Goal: Feedback & Contribution: Contribute content

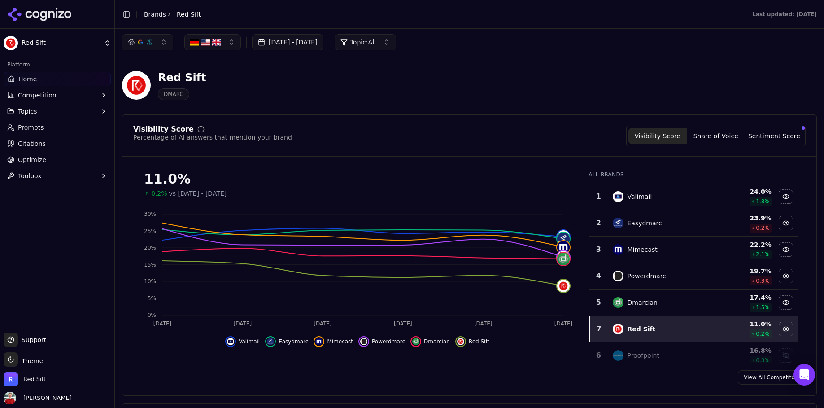
scroll to position [336, 0]
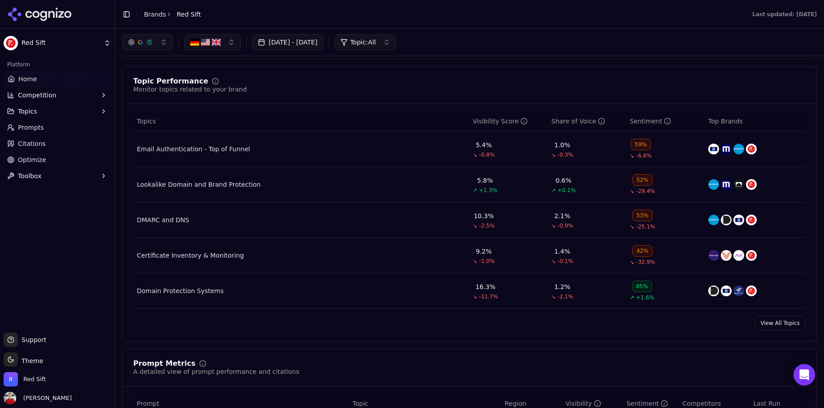
click at [222, 151] on div "Email Authentication - Top of Funnel" at bounding box center [193, 148] width 113 height 9
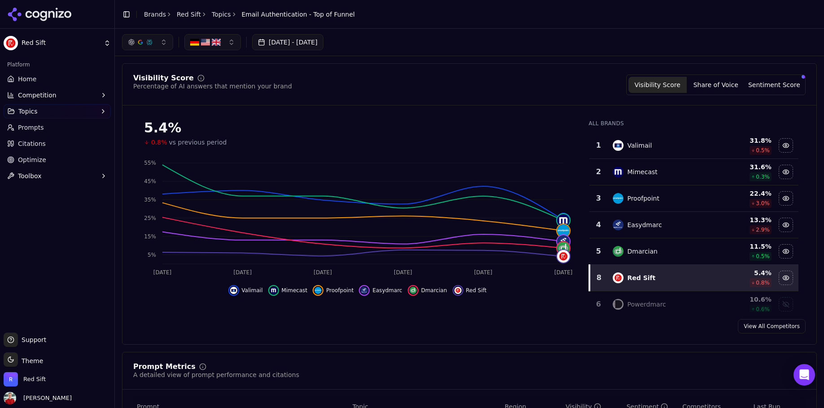
click at [30, 77] on span "Home" at bounding box center [27, 78] width 18 height 9
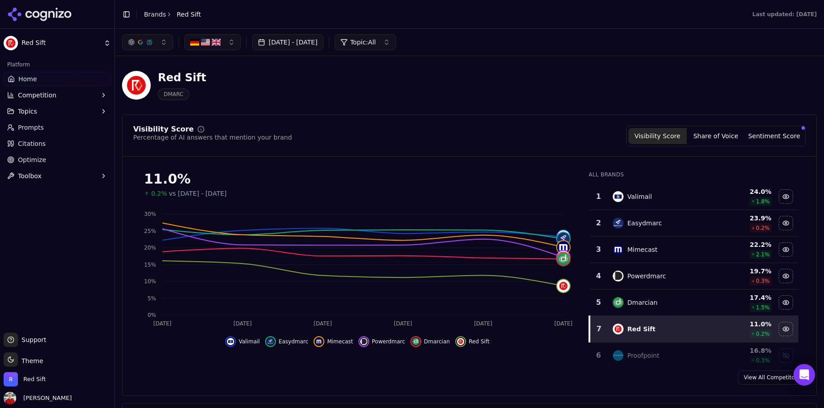
click at [762, 139] on button "Sentiment Score" at bounding box center [774, 136] width 58 height 16
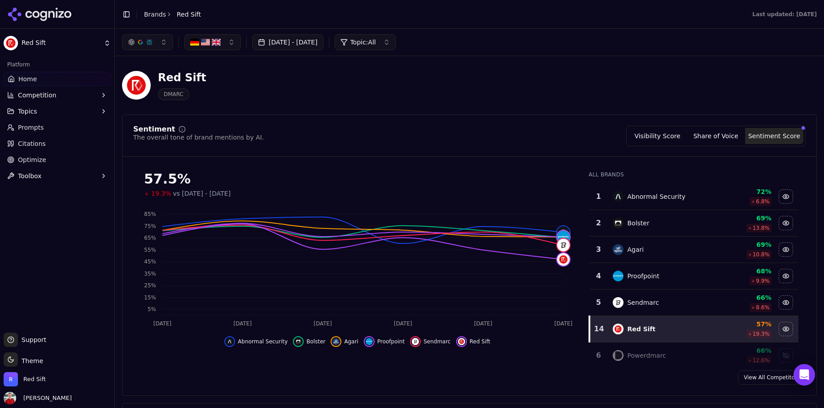
click at [662, 134] on button "Visibility Score" at bounding box center [657, 136] width 58 height 16
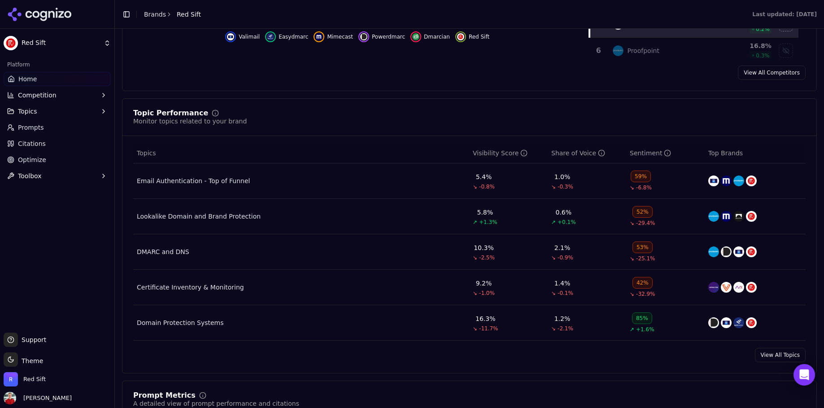
scroll to position [307, 0]
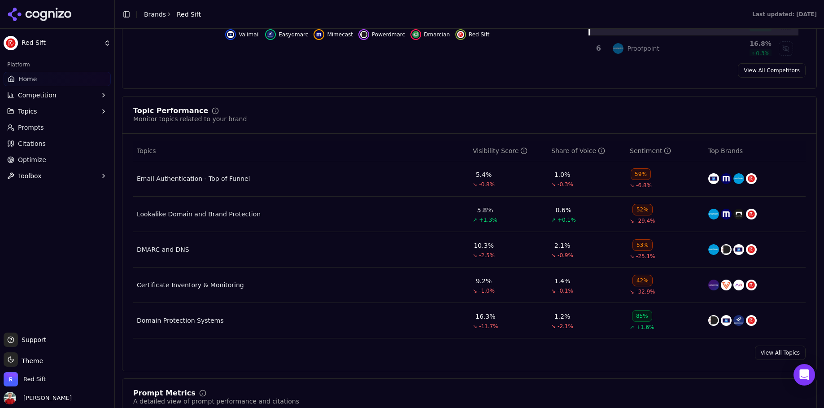
click at [763, 359] on link "View All Topics" at bounding box center [780, 352] width 51 height 14
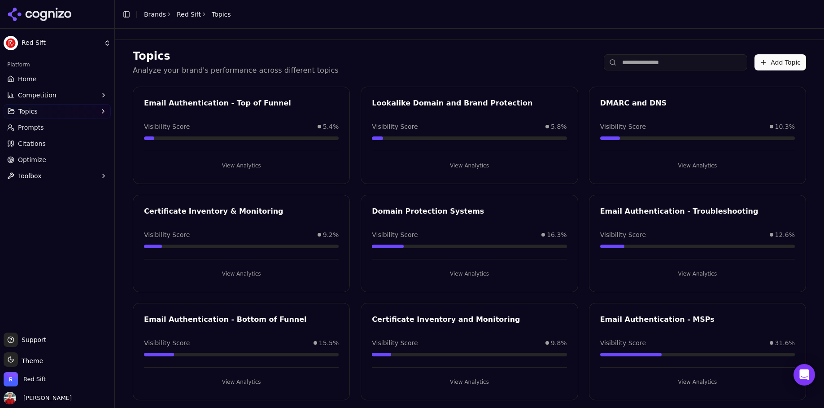
scroll to position [10, 0]
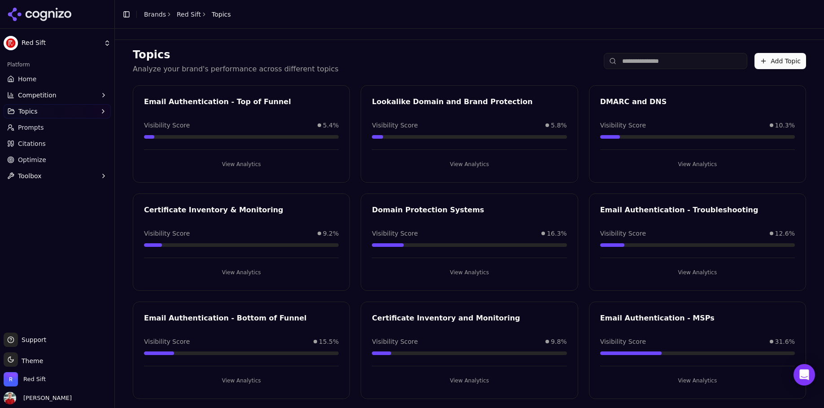
click at [654, 319] on div "Email Authentication - MSPs" at bounding box center [697, 318] width 195 height 11
click at [688, 383] on button "View Analytics" at bounding box center [697, 380] width 195 height 14
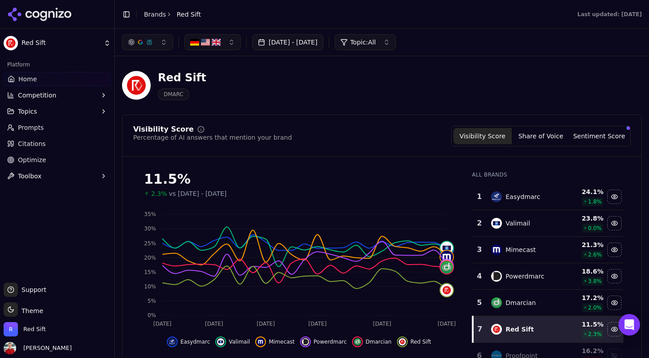
click at [290, 43] on button "[DATE] - [DATE]" at bounding box center [287, 42] width 71 height 16
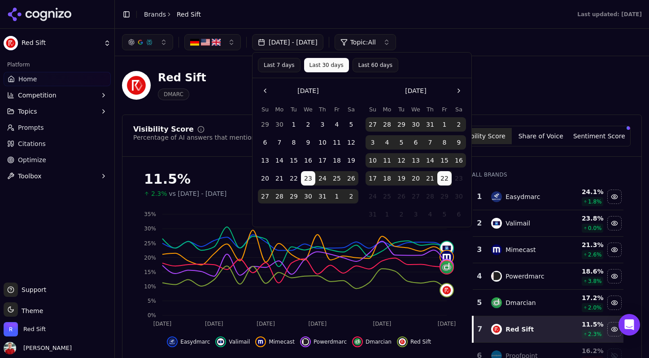
click at [319, 65] on button "Last 30 days" at bounding box center [326, 65] width 45 height 14
click at [495, 44] on div "[DATE] - [DATE] Topic: All" at bounding box center [382, 42] width 520 height 16
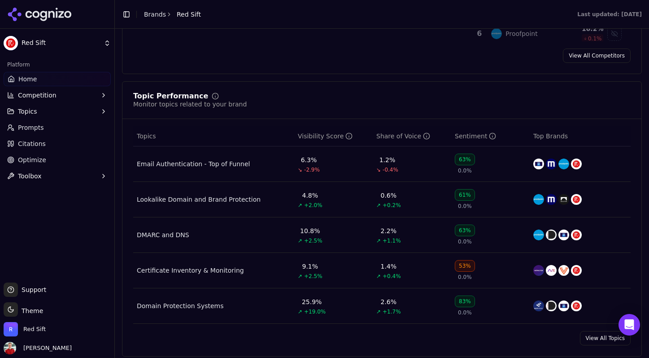
scroll to position [354, 0]
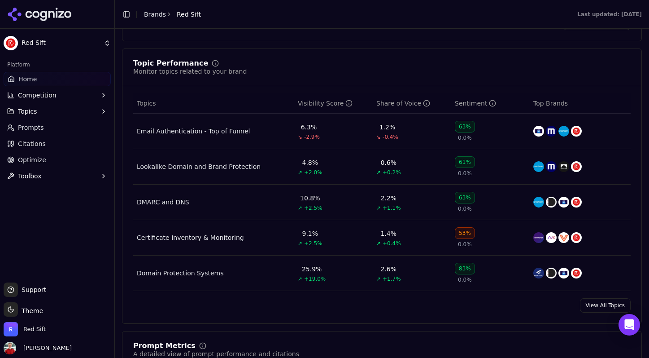
click at [594, 309] on link "View All Topics" at bounding box center [605, 305] width 51 height 14
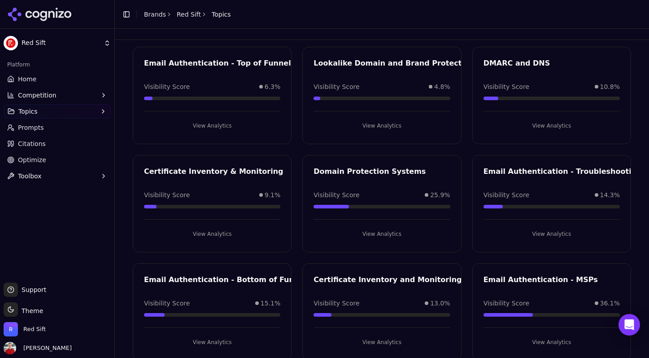
scroll to position [39, 0]
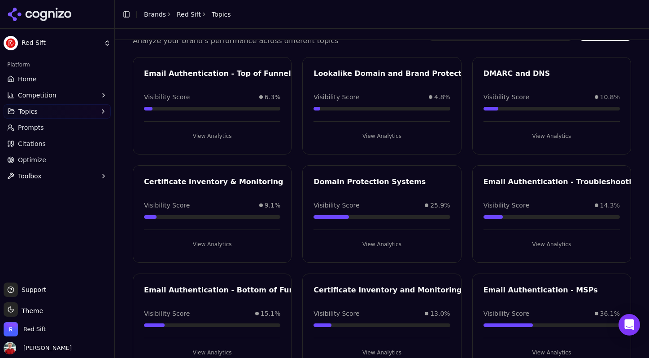
click at [393, 201] on div "Visibility Score 25.9%" at bounding box center [382, 205] width 136 height 9
click at [375, 186] on div "Domain Protection Systems" at bounding box center [382, 181] width 136 height 11
click at [371, 182] on div "Domain Protection Systems" at bounding box center [382, 181] width 136 height 11
click at [377, 243] on button "View Analytics" at bounding box center [382, 244] width 136 height 14
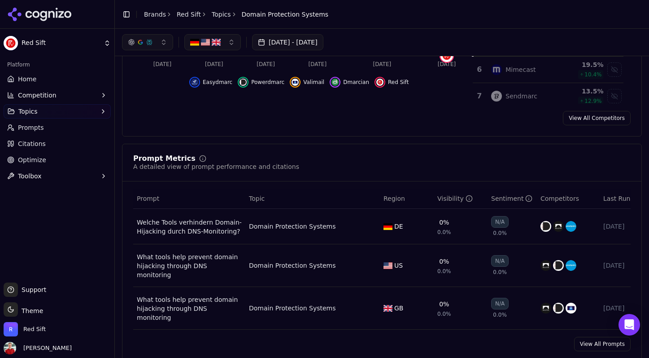
scroll to position [99, 0]
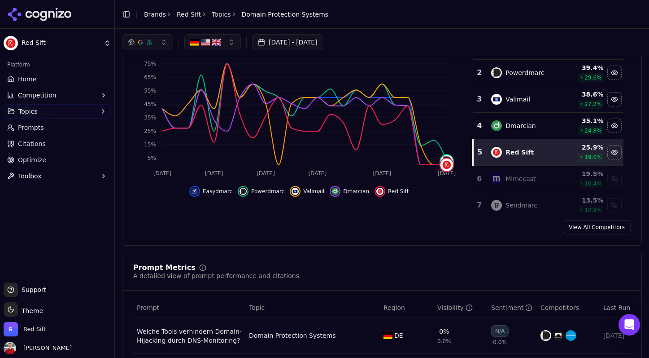
scroll to position [22, 0]
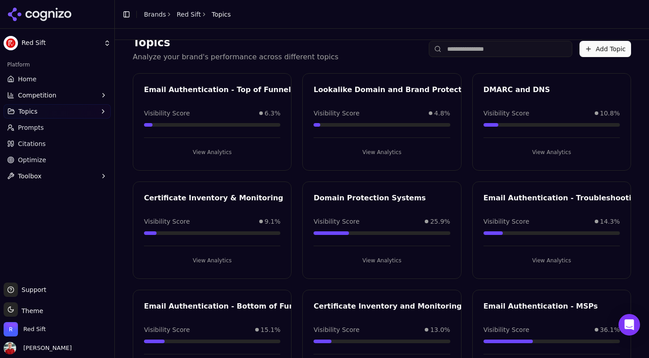
click at [211, 89] on div "Email Authentication - Top of Funnel" at bounding box center [217, 89] width 147 height 11
click at [212, 152] on button "View Analytics" at bounding box center [212, 152] width 136 height 14
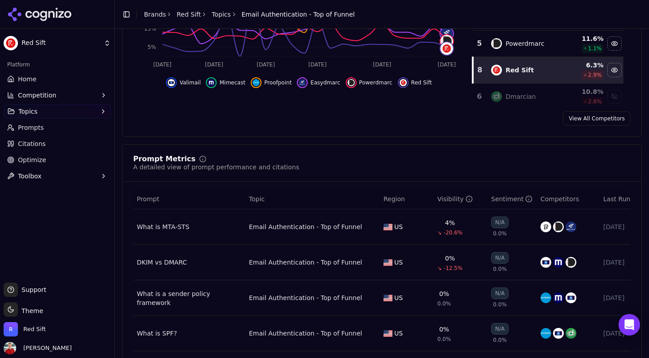
scroll to position [308, 0]
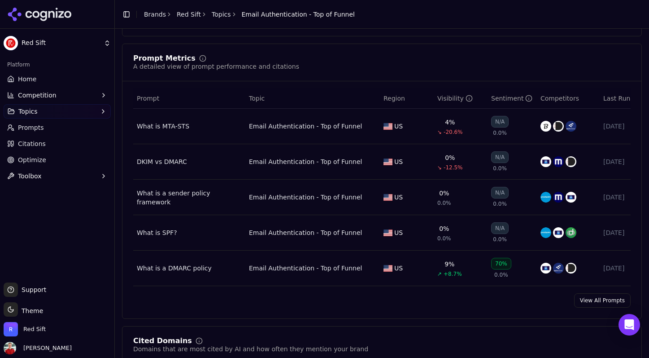
click at [593, 305] on link "View All Prompts" at bounding box center [602, 300] width 57 height 14
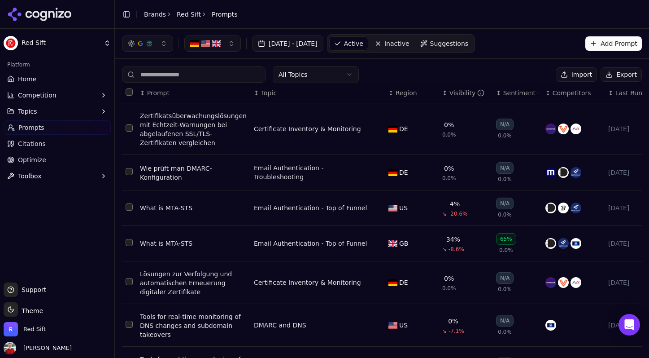
click at [261, 90] on span "Topic" at bounding box center [269, 92] width 16 height 9
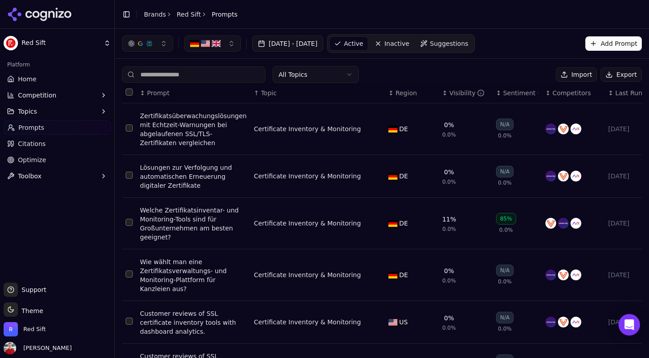
click at [258, 90] on div "↑ Topic" at bounding box center [317, 92] width 127 height 9
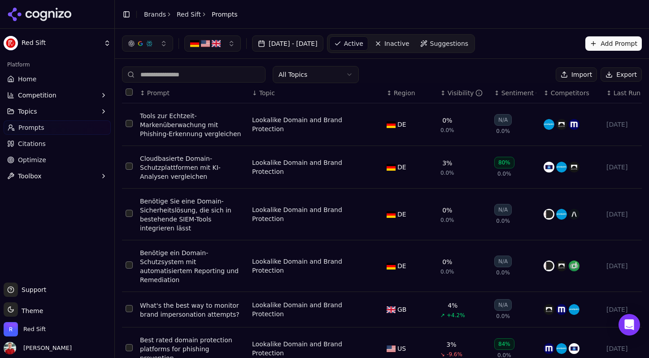
click at [394, 90] on span "Region" at bounding box center [405, 92] width 22 height 9
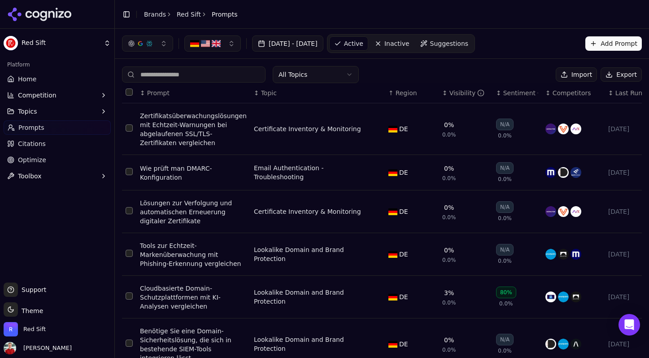
click at [396, 90] on span "Region" at bounding box center [407, 92] width 22 height 9
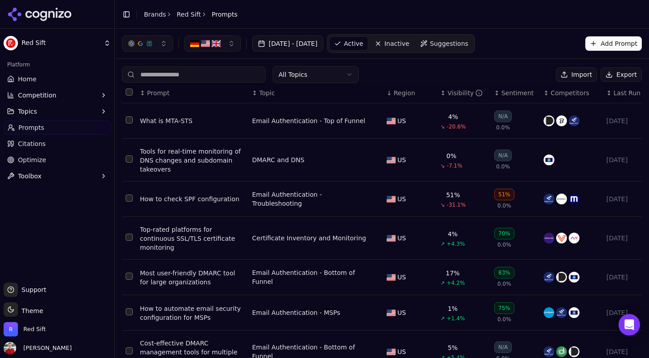
click at [266, 95] on span "Topic" at bounding box center [267, 92] width 16 height 9
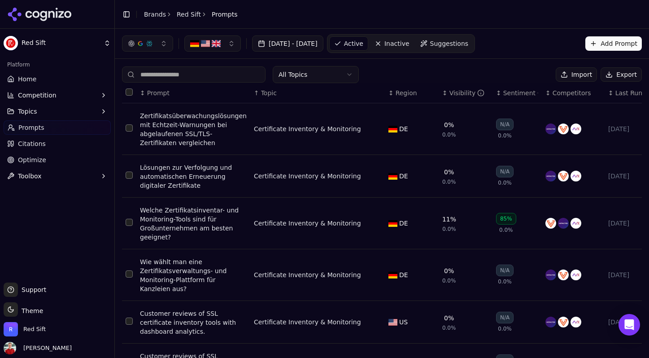
click at [266, 95] on span "Topic" at bounding box center [269, 92] width 16 height 9
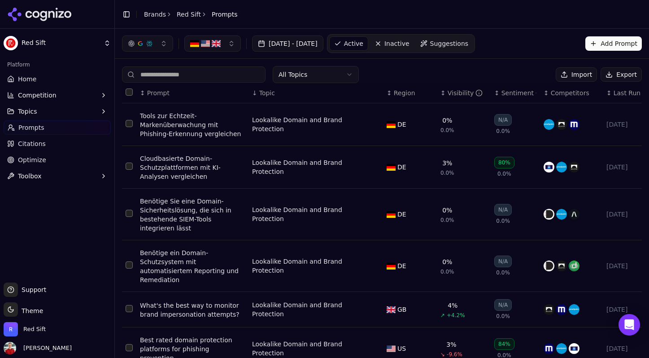
click at [39, 84] on link "Home" at bounding box center [57, 79] width 107 height 14
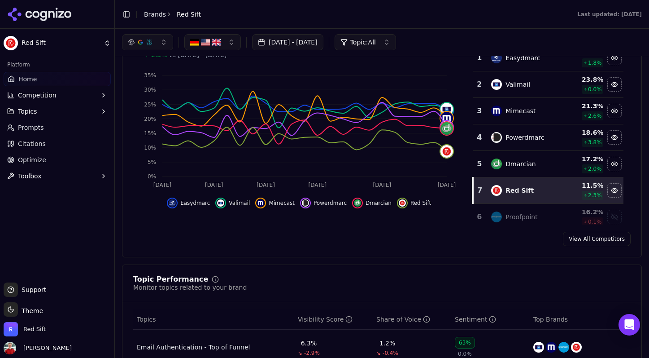
scroll to position [228, 0]
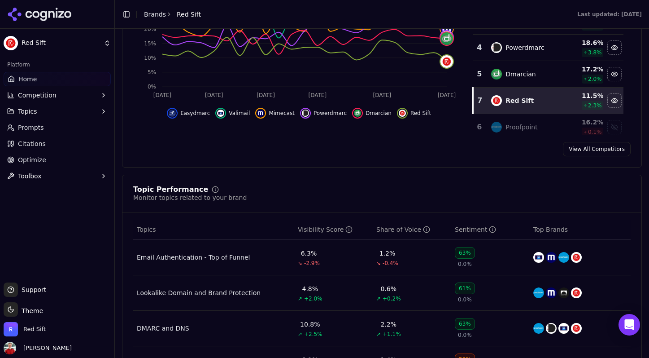
click at [190, 254] on div "Email Authentication - Top of Funnel" at bounding box center [193, 257] width 113 height 9
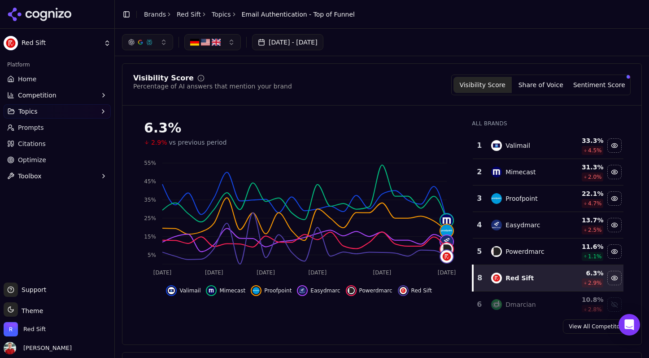
click at [536, 84] on button "Share of Voice" at bounding box center [541, 85] width 58 height 16
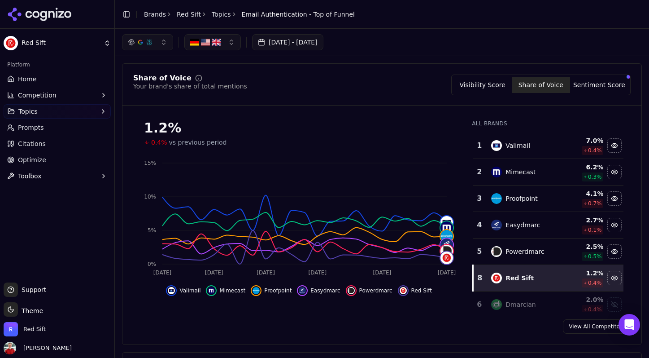
click at [587, 82] on button "Sentiment Score" at bounding box center [599, 85] width 58 height 16
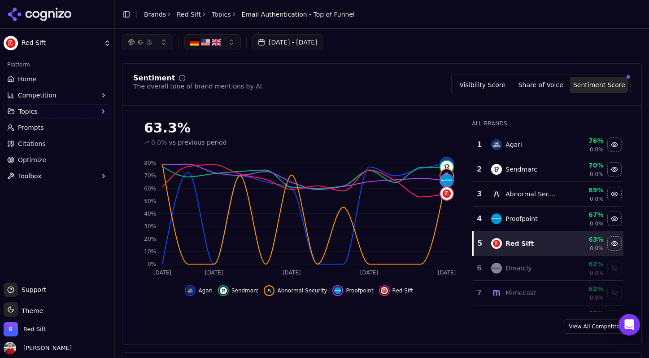
click at [489, 86] on button "Visibility Score" at bounding box center [483, 85] width 58 height 16
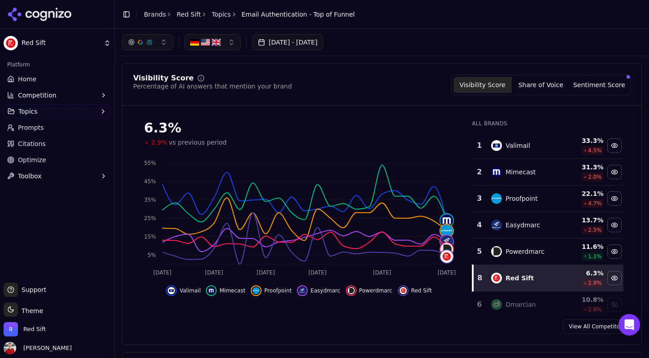
click at [589, 89] on button "Sentiment Score" at bounding box center [599, 85] width 58 height 16
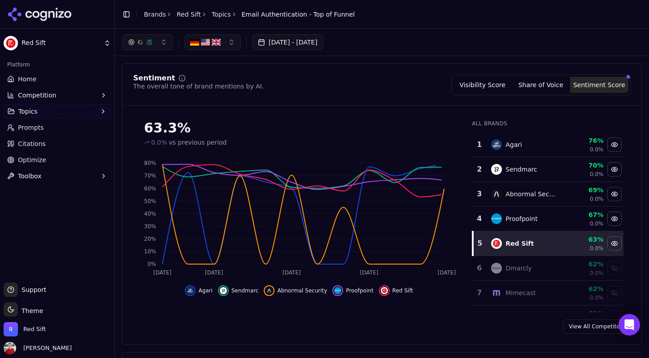
click at [469, 83] on button "Visibility Score" at bounding box center [483, 85] width 58 height 16
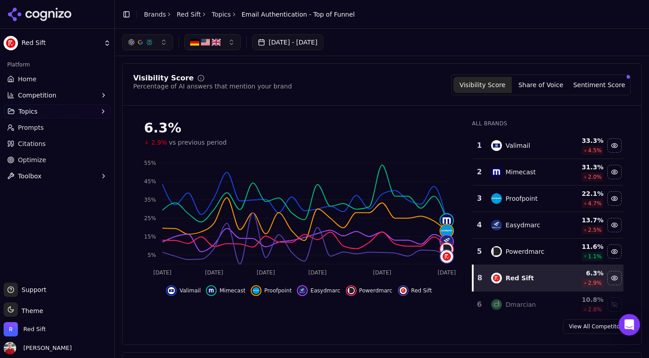
click at [595, 87] on button "Sentiment Score" at bounding box center [599, 85] width 58 height 16
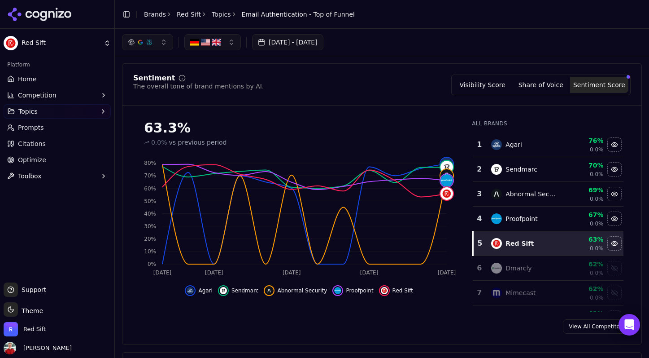
click at [218, 16] on link "Topics" at bounding box center [221, 14] width 19 height 9
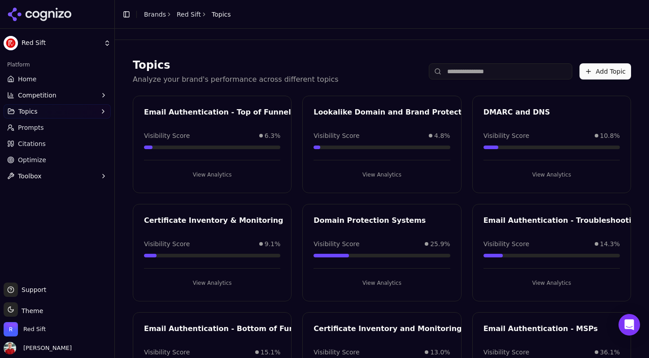
click at [361, 103] on div "Lookalike Domain and Brand Protection Visibility Score 4.8% View Analytics" at bounding box center [381, 144] width 159 height 97
click at [367, 175] on button "View Analytics" at bounding box center [382, 174] width 136 height 14
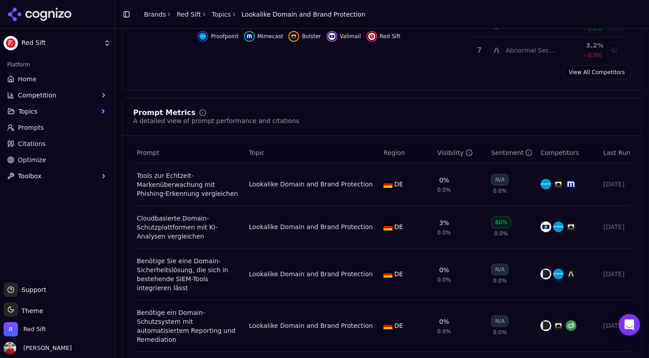
scroll to position [378, 0]
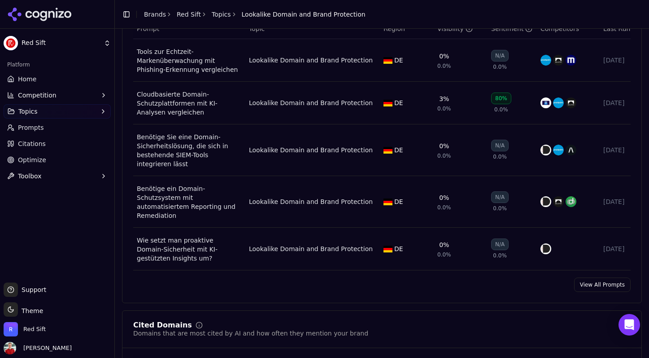
click at [600, 288] on div "Prompt Metrics A detailed view of prompt performance and citations Prompt Topic…" at bounding box center [382, 138] width 520 height 329
click at [595, 281] on link "View All Prompts" at bounding box center [602, 284] width 57 height 14
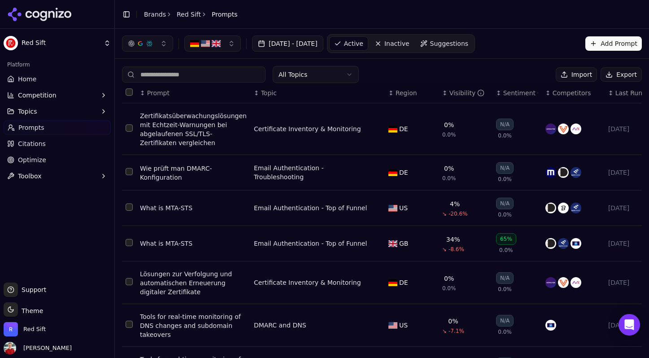
click at [268, 92] on span "Topic" at bounding box center [269, 92] width 16 height 9
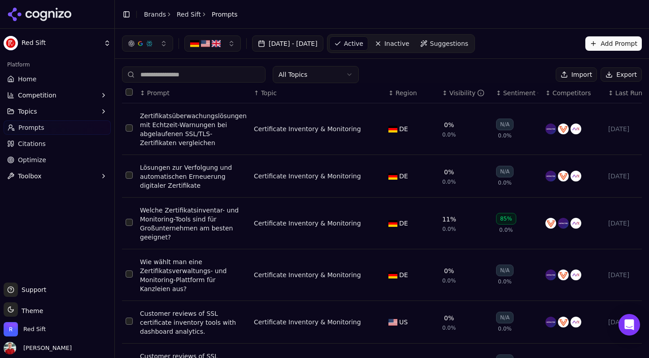
click at [268, 92] on span "Topic" at bounding box center [269, 92] width 16 height 9
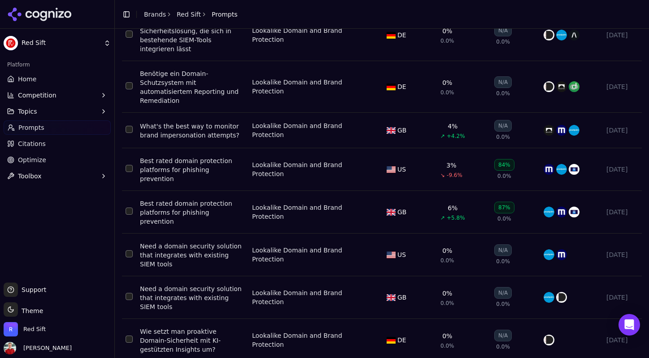
scroll to position [192, 0]
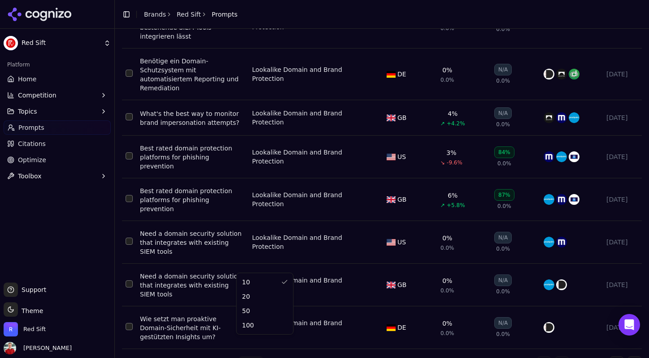
click at [247, 346] on html "Red Sift Platform Home Competition Topics Prompts Citations Optimize Toolbox Su…" at bounding box center [324, 179] width 649 height 358
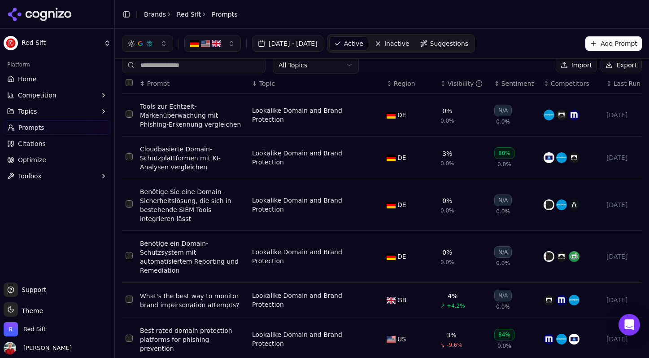
scroll to position [0, 0]
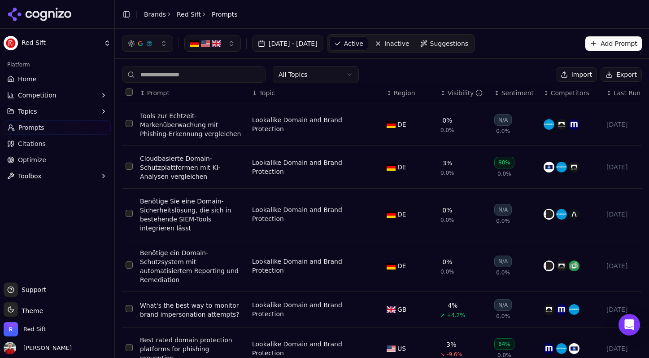
click at [29, 79] on span "Home" at bounding box center [27, 78] width 18 height 9
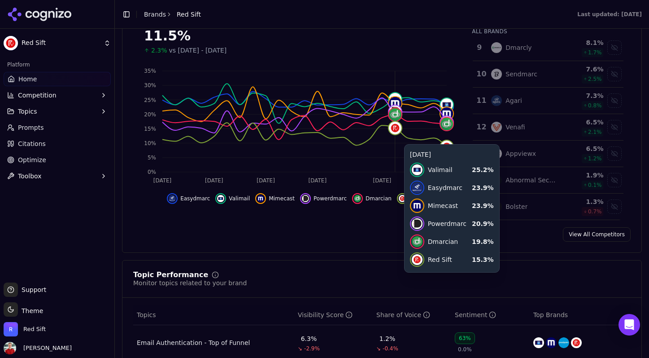
scroll to position [306, 0]
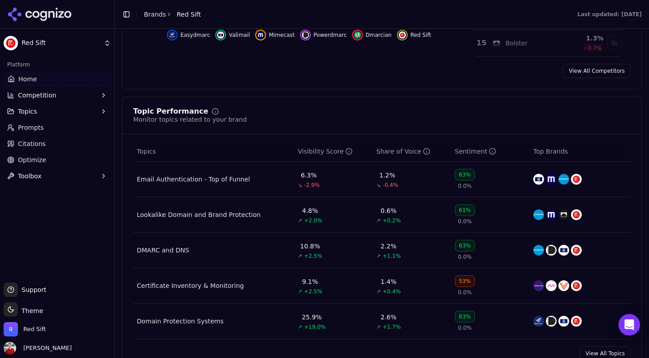
click at [211, 218] on div "Lookalike Domain and Brand Protection" at bounding box center [199, 214] width 124 height 9
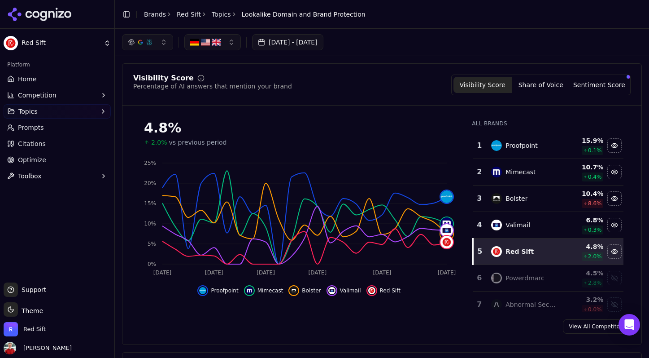
click at [218, 14] on link "Topics" at bounding box center [221, 14] width 19 height 9
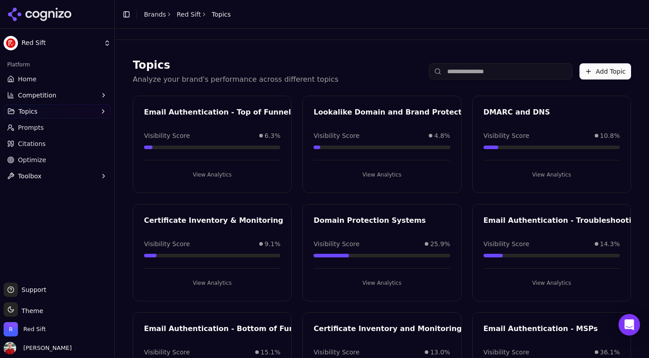
click at [237, 224] on div "Certificate Inventory & Monitoring" at bounding box center [214, 220] width 140 height 11
click at [212, 282] on button "View Analytics" at bounding box center [212, 282] width 136 height 14
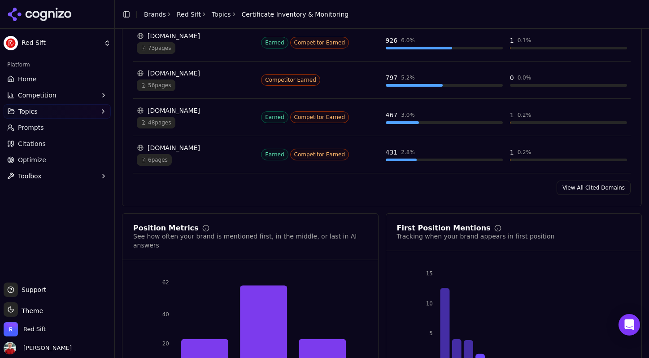
scroll to position [874, 0]
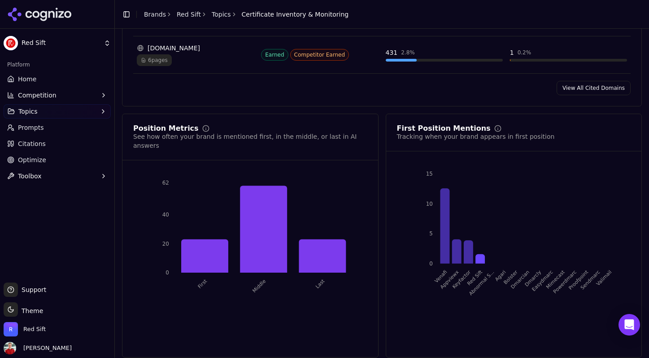
click at [42, 80] on link "Home" at bounding box center [57, 79] width 107 height 14
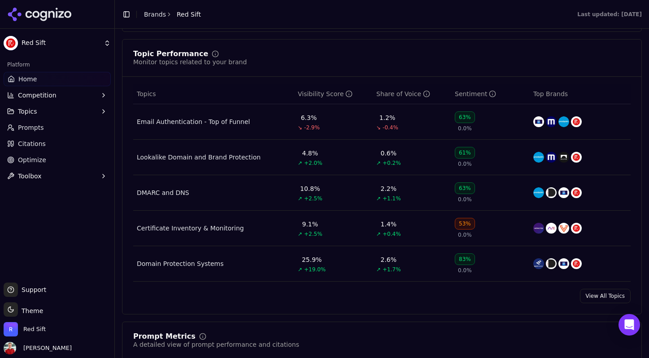
scroll to position [416, 0]
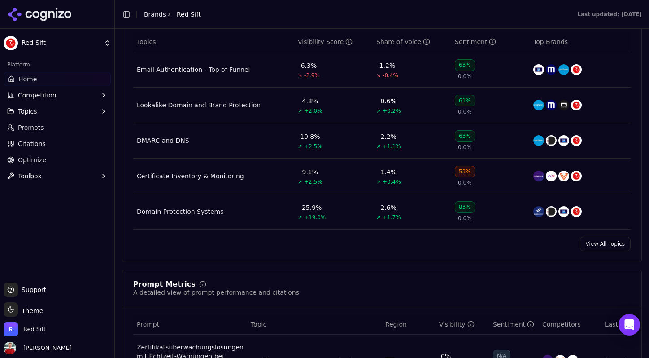
click at [592, 241] on link "View All Topics" at bounding box center [605, 243] width 51 height 14
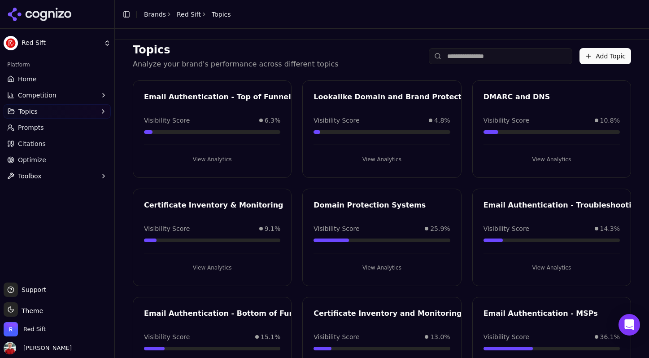
scroll to position [17, 0]
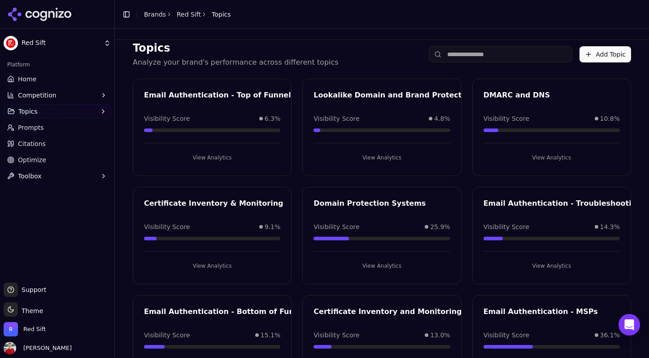
click at [377, 267] on button "View Analytics" at bounding box center [382, 265] width 136 height 14
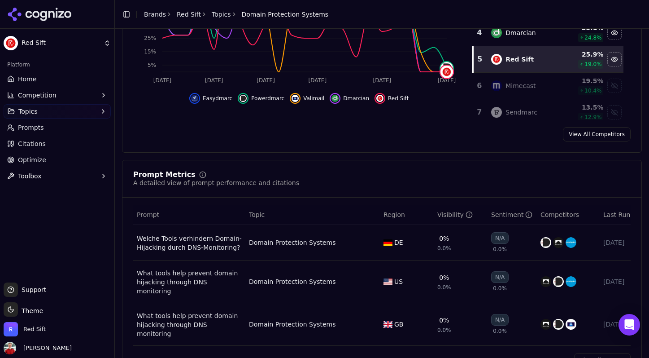
scroll to position [338, 0]
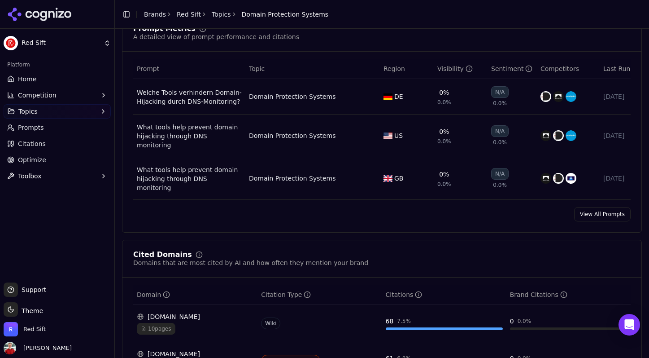
click at [597, 207] on link "View All Prompts" at bounding box center [602, 214] width 57 height 14
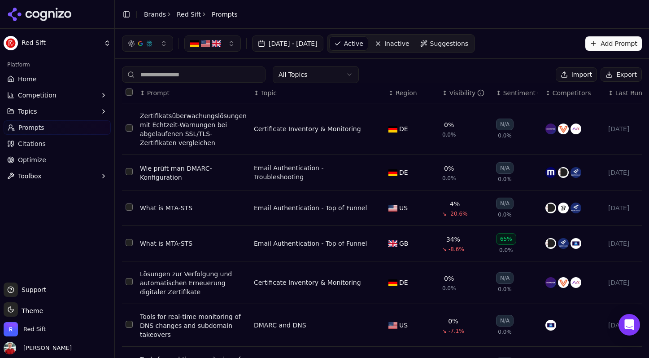
click at [263, 93] on span "Topic" at bounding box center [269, 92] width 16 height 9
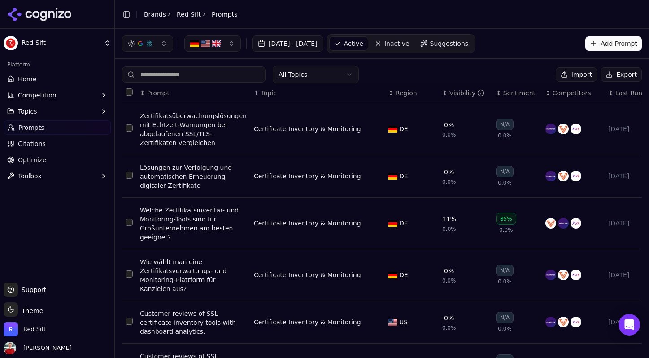
click at [263, 93] on span "Topic" at bounding box center [269, 92] width 16 height 9
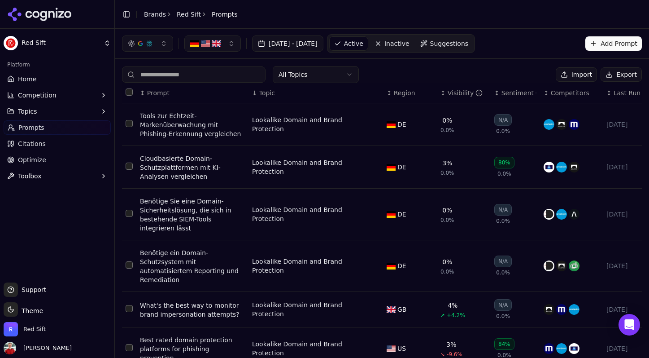
click at [265, 96] on span "Topic" at bounding box center [267, 92] width 16 height 9
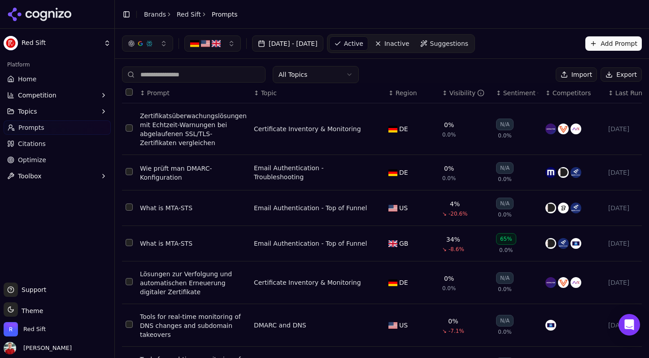
click at [299, 82] on html "Red Sift Platform Home Competition Topics Prompts Citations Optimize Toolbox Su…" at bounding box center [324, 179] width 649 height 358
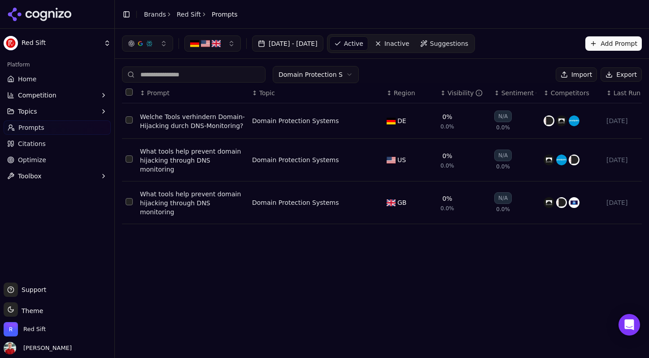
click at [312, 79] on html "Red Sift Platform Home Competition Topics Prompts Citations Optimize Toolbox Su…" at bounding box center [324, 179] width 649 height 358
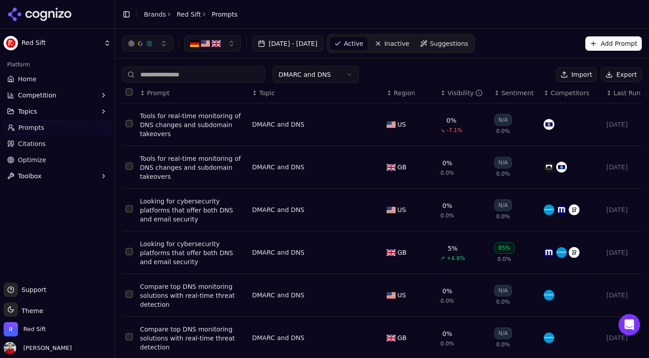
click at [301, 74] on html "Red Sift Platform Home Competition Topics Prompts Citations Optimize Toolbox Su…" at bounding box center [324, 179] width 649 height 358
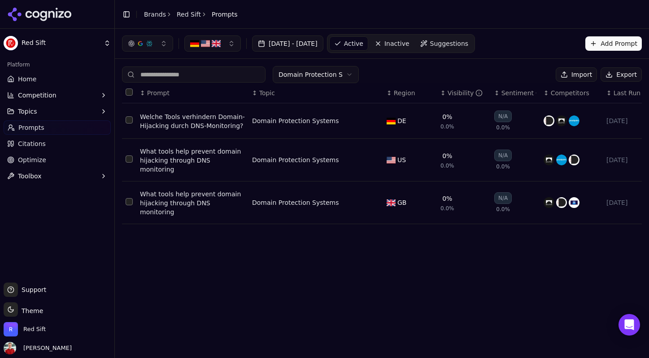
click at [30, 76] on span "Home" at bounding box center [27, 78] width 18 height 9
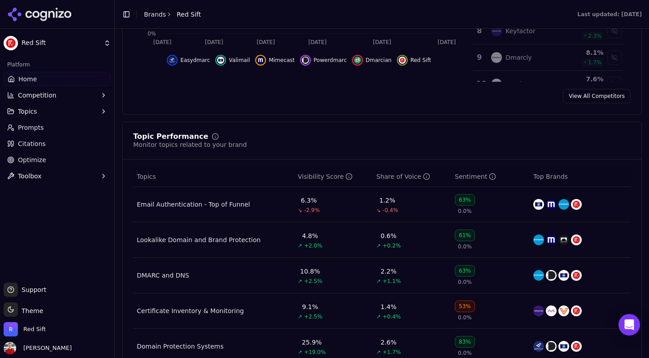
scroll to position [325, 0]
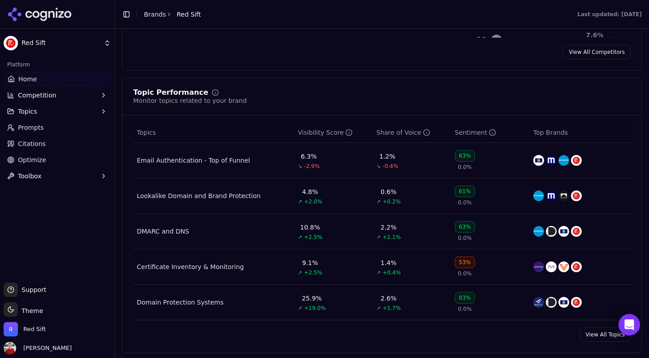
click at [169, 233] on div "DMARC and DNS" at bounding box center [163, 231] width 52 height 9
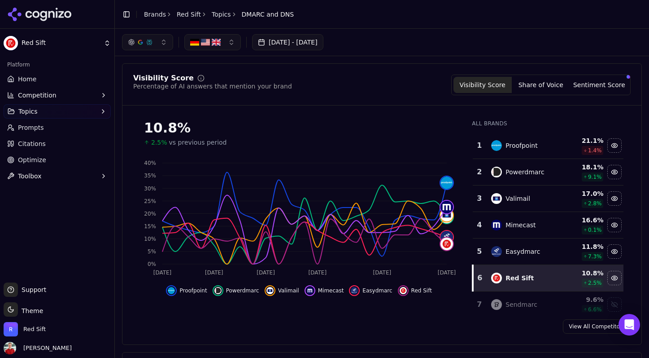
click at [590, 81] on button "Sentiment Score" at bounding box center [599, 85] width 58 height 16
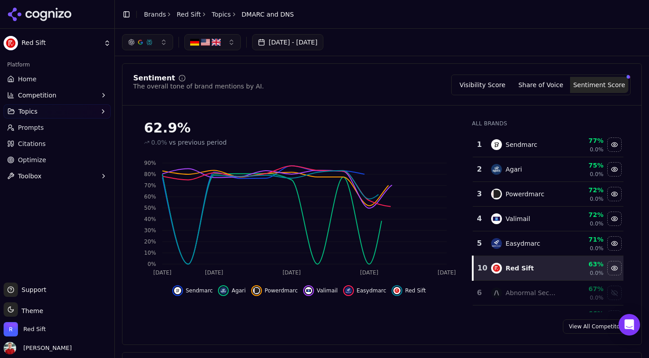
click at [484, 84] on button "Visibility Score" at bounding box center [483, 85] width 58 height 16
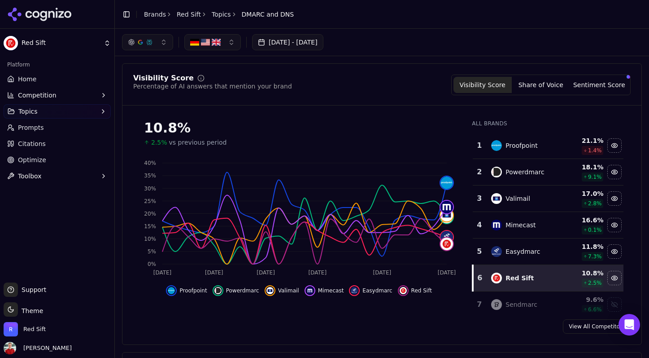
click at [594, 89] on button "Sentiment Score" at bounding box center [599, 85] width 58 height 16
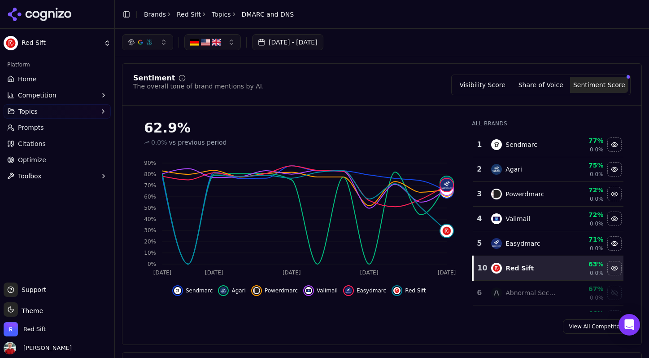
click at [481, 80] on button "Visibility Score" at bounding box center [483, 85] width 58 height 16
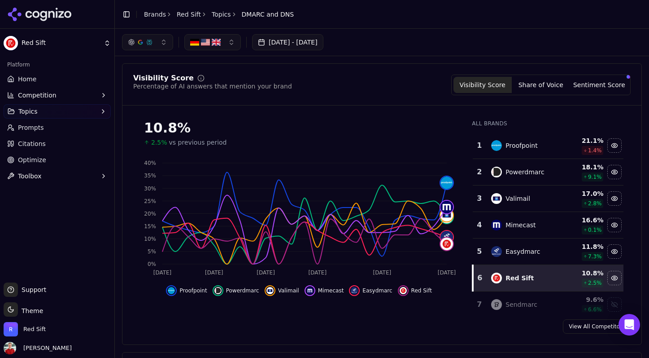
click at [223, 17] on link "Topics" at bounding box center [221, 14] width 19 height 9
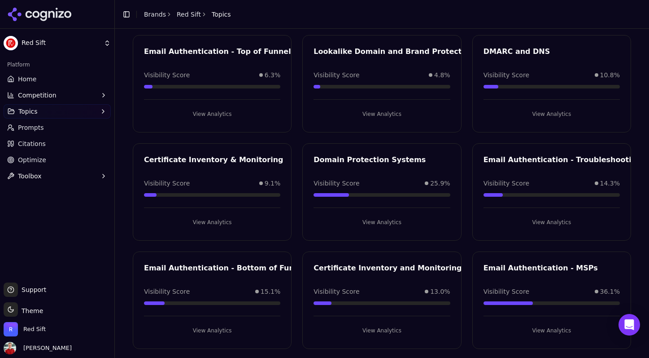
scroll to position [70, 0]
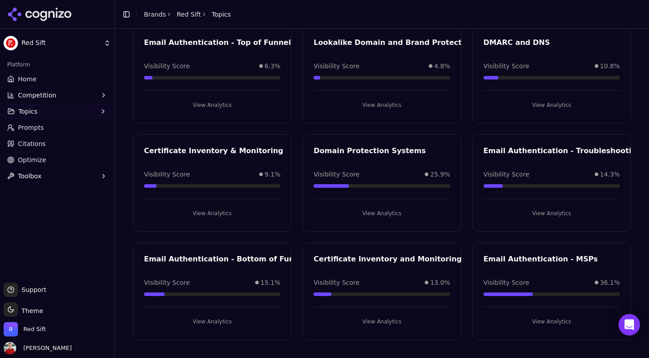
click at [516, 155] on div "Email Authentication - Troubleshooting" at bounding box center [563, 150] width 158 height 11
click at [537, 209] on button "View Analytics" at bounding box center [552, 213] width 136 height 14
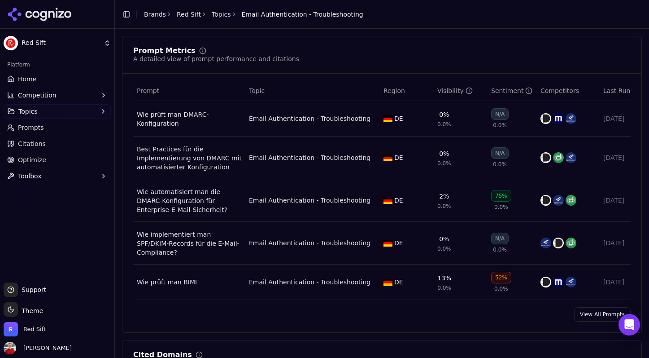
scroll to position [320, 0]
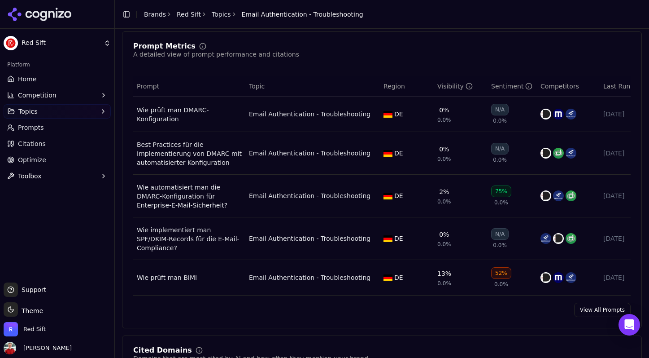
click at [588, 308] on link "View All Prompts" at bounding box center [602, 309] width 57 height 14
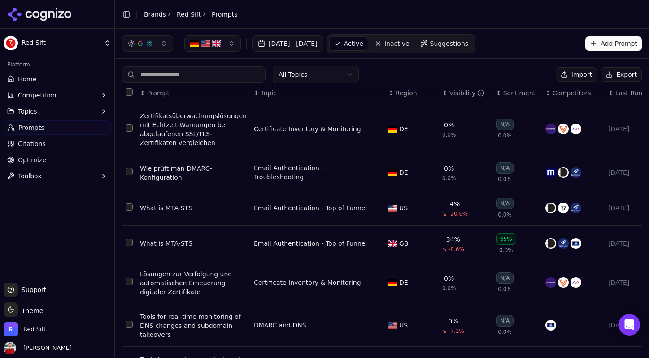
click at [307, 78] on html "Red Sift Platform Home Competition Topics Prompts Citations Optimize Toolbox Su…" at bounding box center [324, 179] width 649 height 358
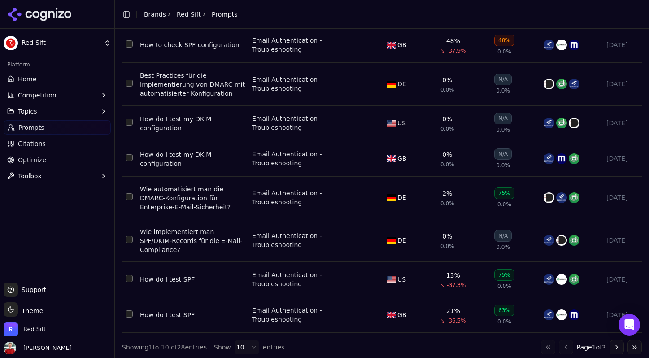
scroll to position [153, 0]
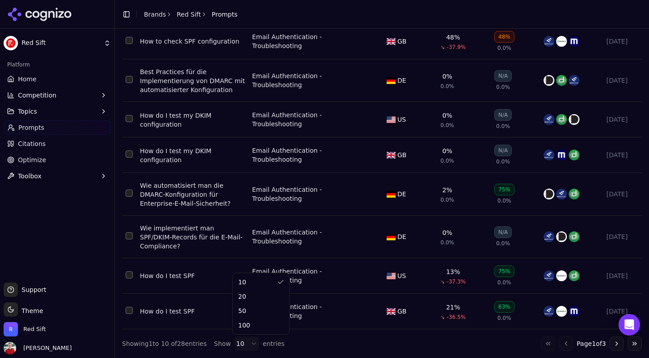
click at [246, 344] on html "Red Sift Platform Home Competition Topics Prompts Citations Optimize Toolbox Su…" at bounding box center [324, 179] width 649 height 358
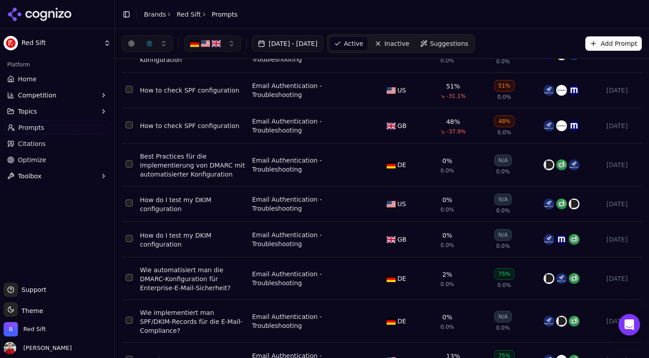
scroll to position [0, 0]
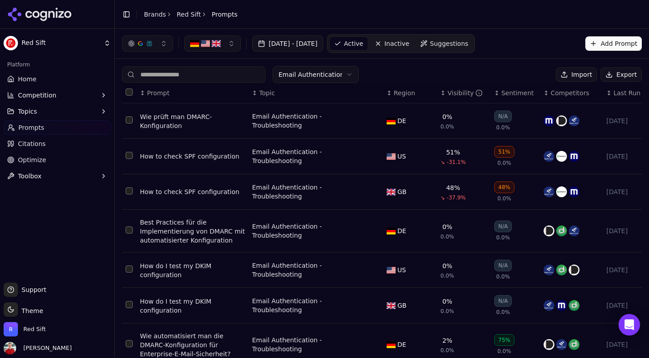
click at [41, 76] on link "Home" at bounding box center [57, 79] width 107 height 14
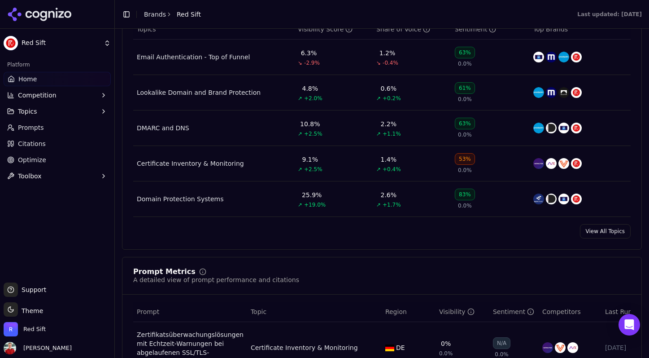
scroll to position [434, 0]
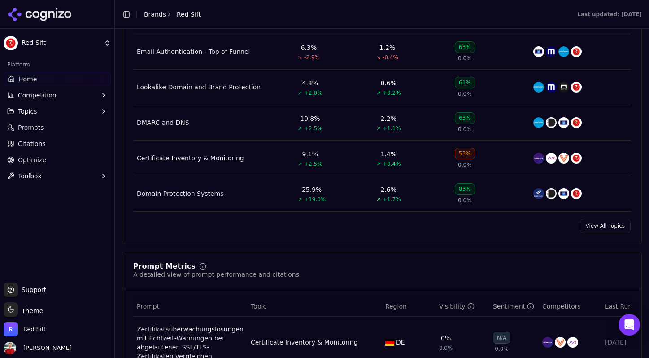
click at [603, 223] on link "View All Topics" at bounding box center [605, 225] width 51 height 14
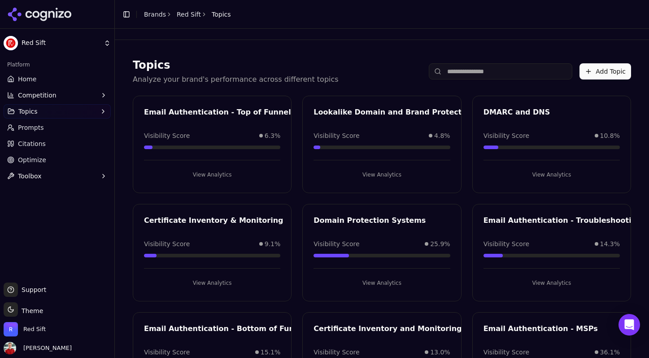
click at [550, 233] on div "Email Authentication - Troubleshooting Visibility Score 14.3% View Analytics" at bounding box center [551, 252] width 159 height 97
click at [545, 281] on button "View Analytics" at bounding box center [552, 282] width 136 height 14
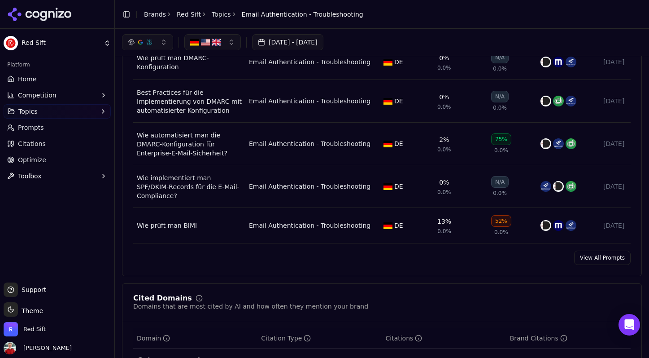
scroll to position [370, 0]
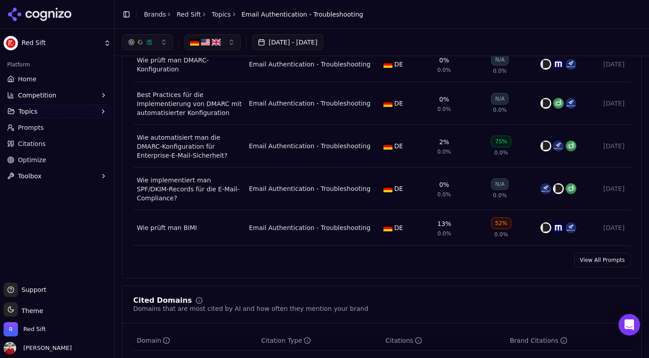
click at [593, 261] on link "View All Prompts" at bounding box center [602, 260] width 57 height 14
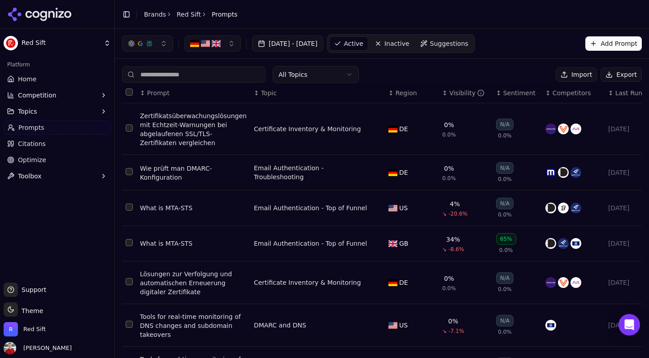
click at [311, 77] on html "Red Sift Platform Home Competition Topics Prompts Citations Optimize Toolbox Su…" at bounding box center [324, 179] width 649 height 358
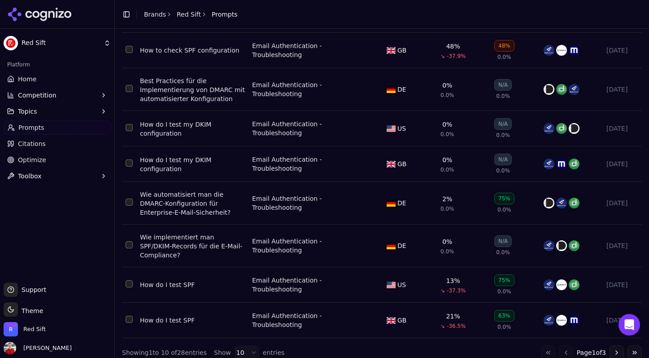
scroll to position [153, 0]
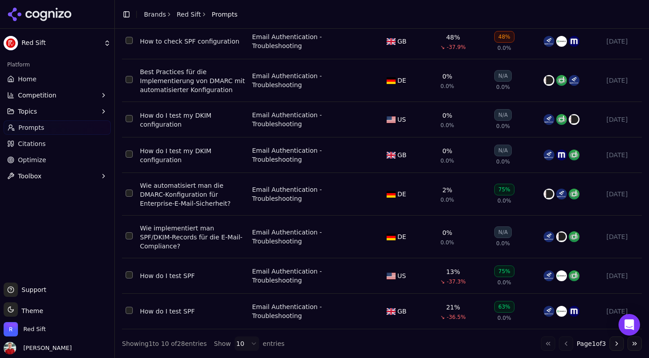
click at [248, 345] on html "Red Sift Platform Home Competition Topics Prompts Citations Optimize Toolbox Su…" at bounding box center [324, 179] width 649 height 358
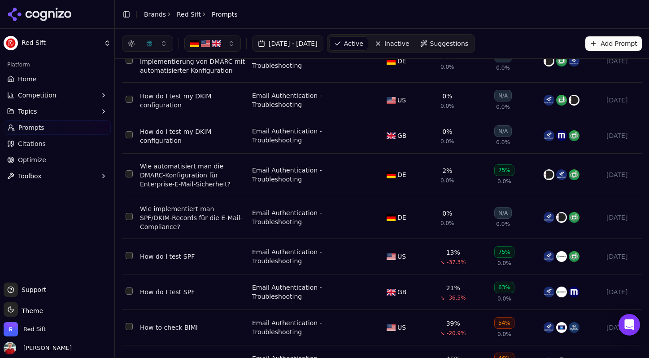
scroll to position [0, 0]
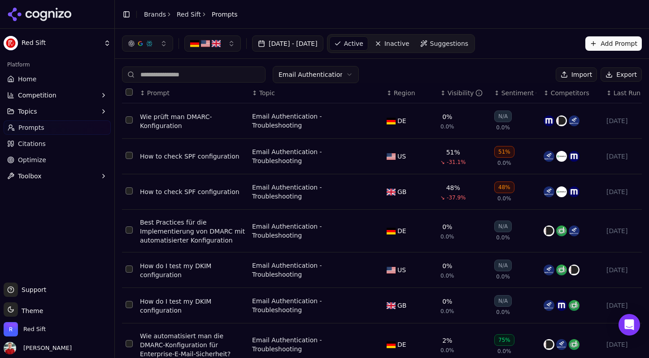
click at [292, 77] on html "Red Sift Platform Home Competition Topics Prompts Citations Optimize Toolbox Su…" at bounding box center [324, 179] width 649 height 358
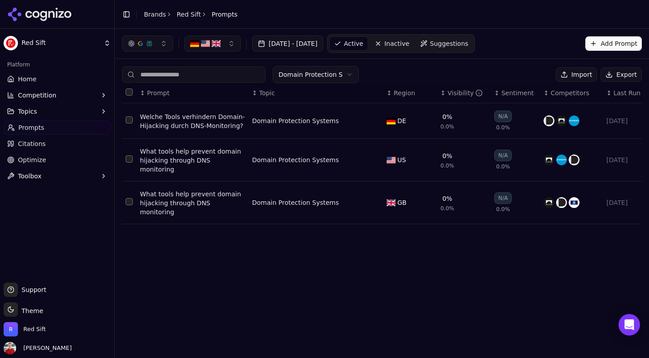
click at [611, 40] on button "Add Prompt" at bounding box center [613, 43] width 57 height 14
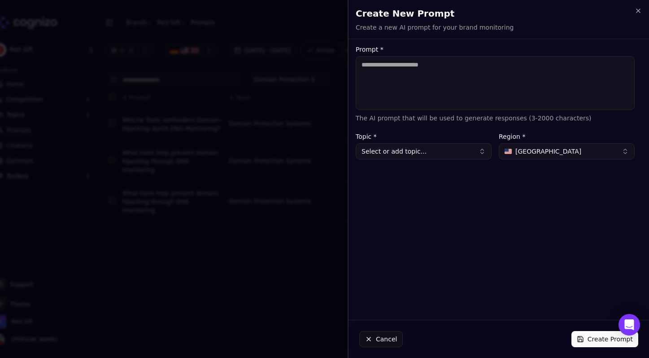
click at [419, 154] on button "Select or add topic..." at bounding box center [424, 151] width 136 height 16
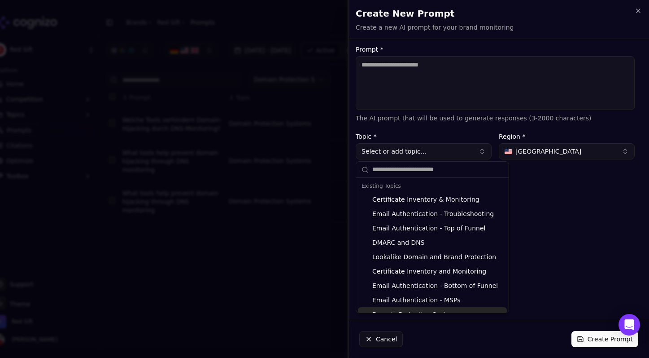
click at [411, 311] on div "Domain Protection Systems" at bounding box center [432, 314] width 149 height 14
type input "**********"
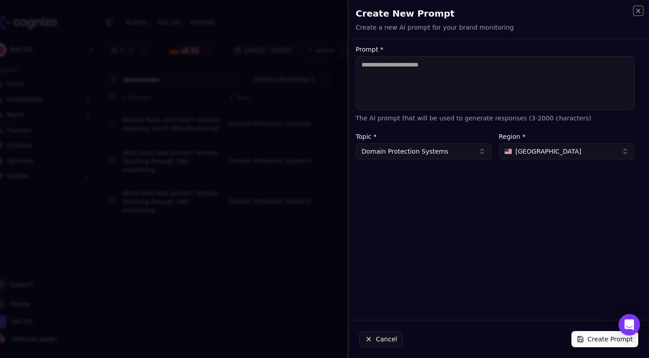
click at [640, 10] on icon "button" at bounding box center [638, 10] width 7 height 7
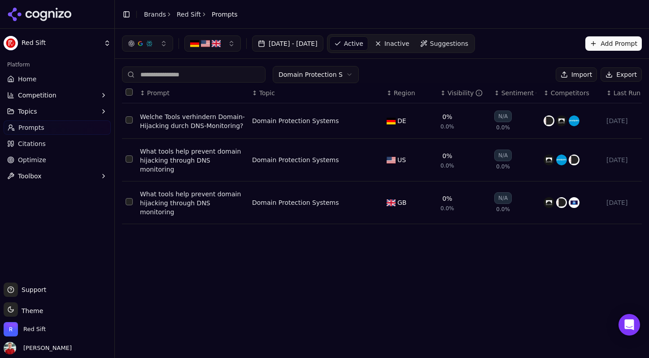
click at [598, 42] on button "Add Prompt" at bounding box center [613, 43] width 57 height 14
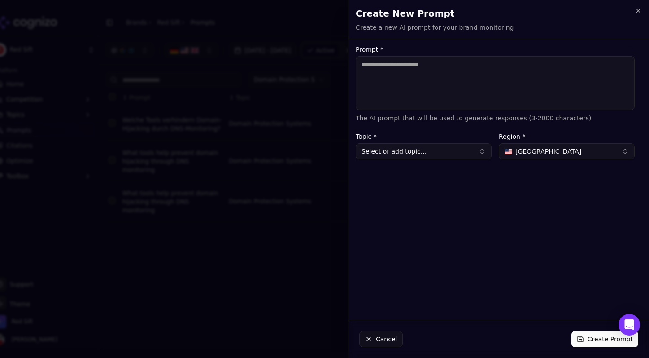
click at [395, 156] on button "Select or add topic..." at bounding box center [424, 151] width 136 height 16
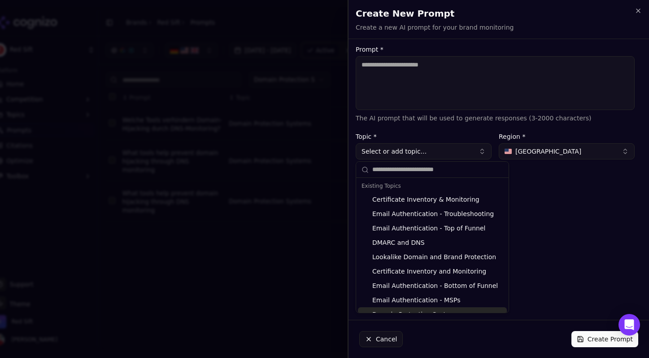
click at [397, 310] on div "Domain Protection Systems" at bounding box center [432, 314] width 149 height 14
type input "**********"
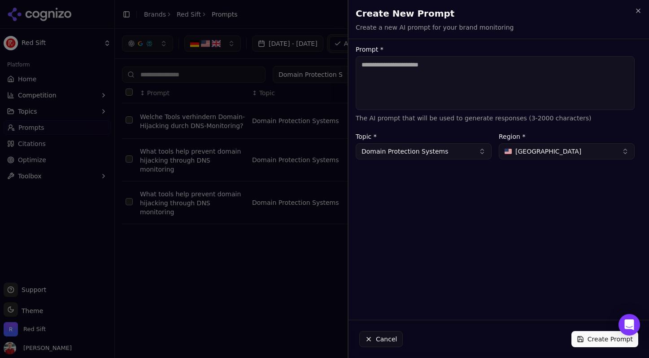
click at [199, 133] on div at bounding box center [324, 179] width 649 height 358
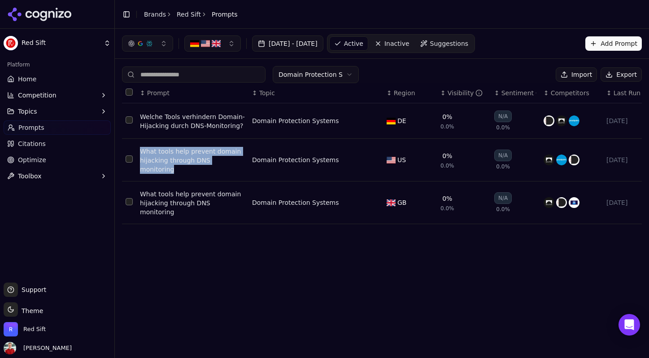
click at [606, 48] on button "Add Prompt" at bounding box center [613, 43] width 57 height 14
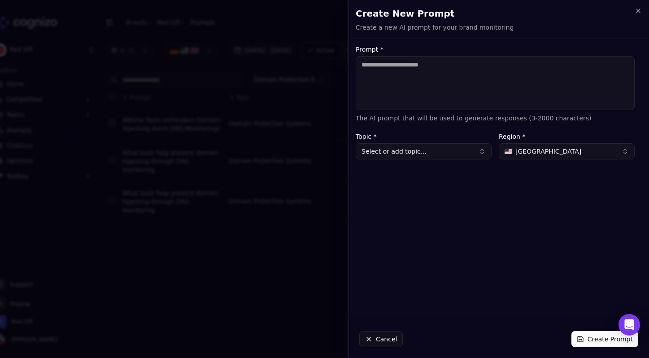
click at [401, 148] on button "Select or add topic..." at bounding box center [424, 151] width 136 height 16
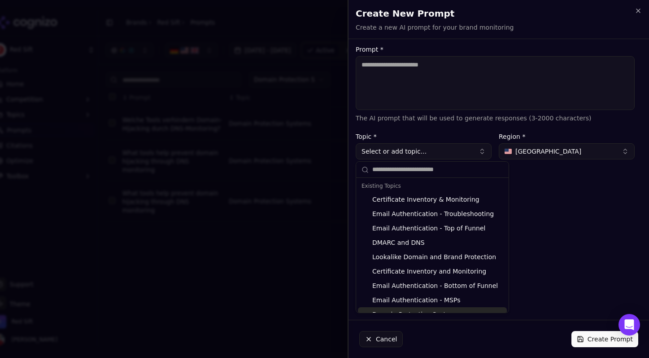
click at [393, 307] on div "Domain Protection Systems" at bounding box center [432, 314] width 149 height 14
type input "**********"
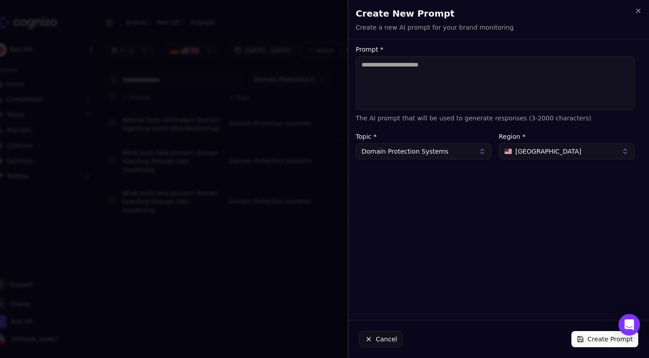
click at [374, 64] on textarea "Prompt *" at bounding box center [495, 83] width 279 height 54
paste textarea "**********"
type textarea "**********"
click at [594, 337] on button "Create Prompt" at bounding box center [604, 339] width 67 height 16
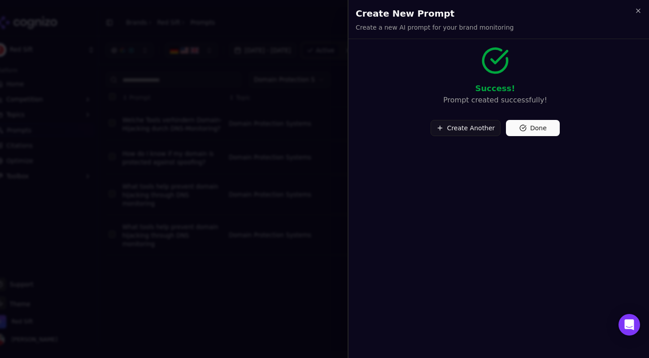
click at [477, 129] on button "Create Another" at bounding box center [466, 128] width 70 height 16
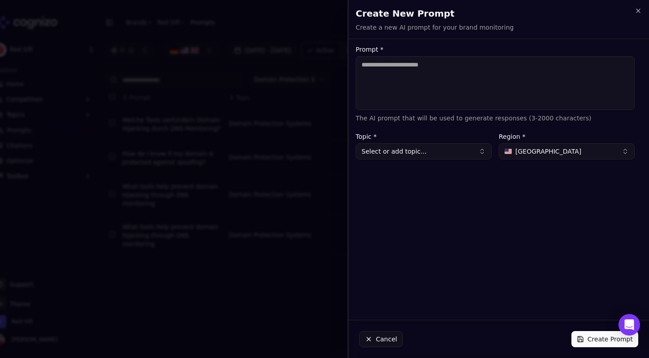
click at [388, 75] on textarea "Prompt *" at bounding box center [495, 83] width 279 height 54
paste textarea "**********"
type textarea "**********"
click at [392, 153] on button "Select or add topic..." at bounding box center [424, 151] width 136 height 16
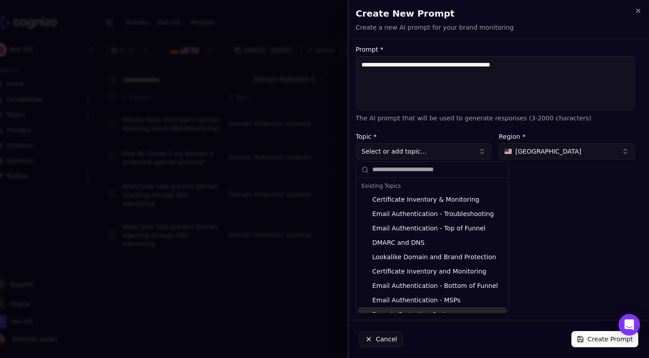
click at [394, 314] on div "**********" at bounding box center [498, 179] width 301 height 358
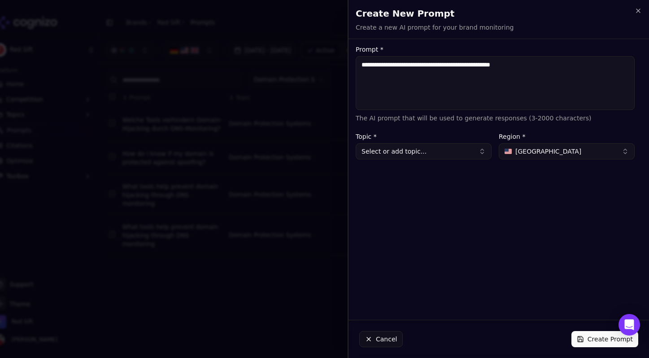
click at [523, 159] on button "[GEOGRAPHIC_DATA]" at bounding box center [567, 151] width 136 height 16
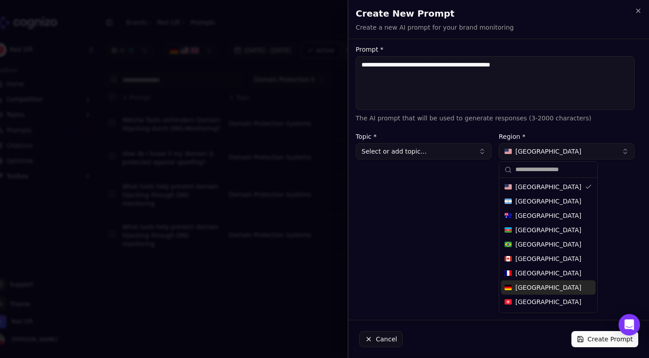
click at [525, 287] on span "[GEOGRAPHIC_DATA]" at bounding box center [548, 287] width 66 height 9
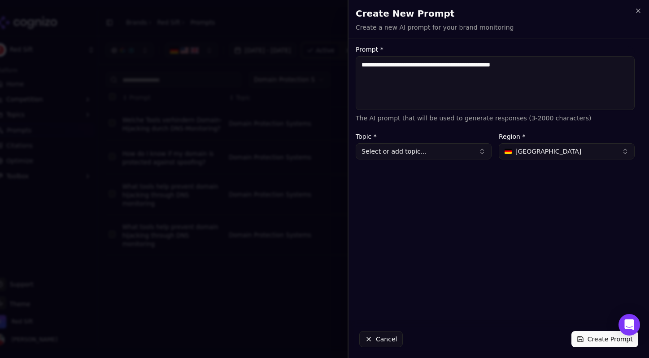
click at [586, 338] on button "Create Prompt" at bounding box center [604, 339] width 67 height 16
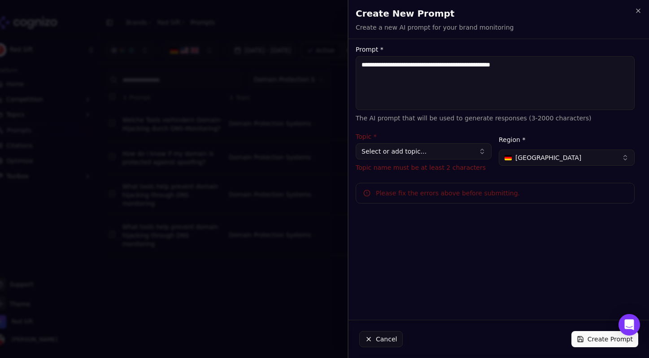
click at [437, 153] on button "Select or add topic..." at bounding box center [424, 151] width 136 height 16
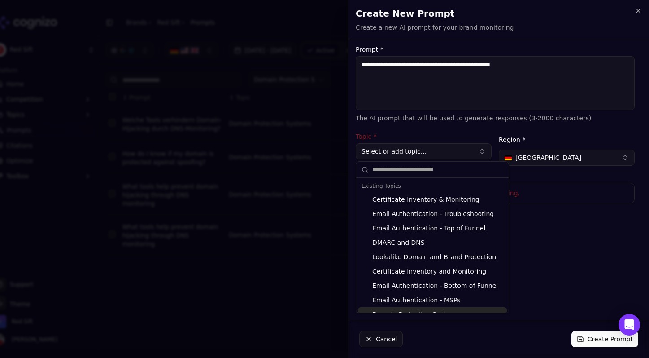
click at [399, 309] on div "Domain Protection Systems" at bounding box center [432, 314] width 149 height 14
type input "**********"
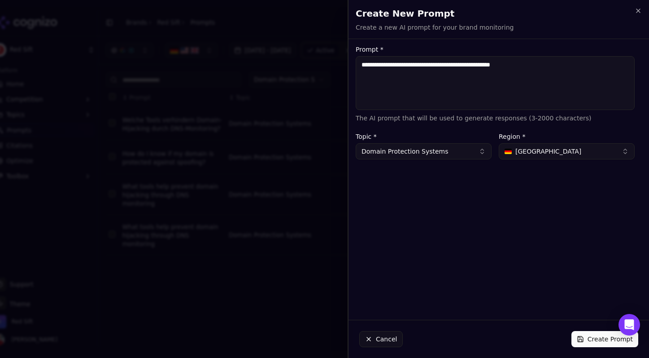
click at [423, 68] on textarea "**********" at bounding box center [495, 83] width 279 height 54
click at [601, 335] on button "Create Prompt" at bounding box center [604, 339] width 67 height 16
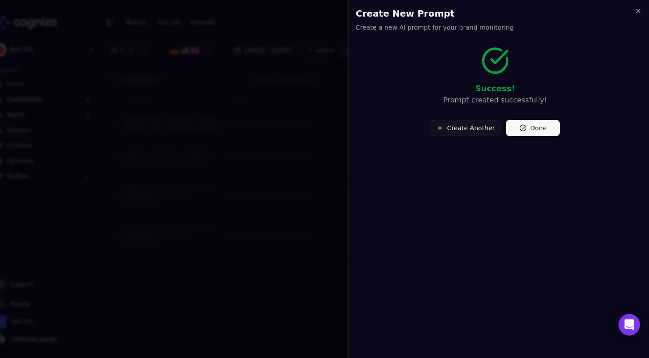
click at [525, 127] on button "Done" at bounding box center [533, 128] width 54 height 16
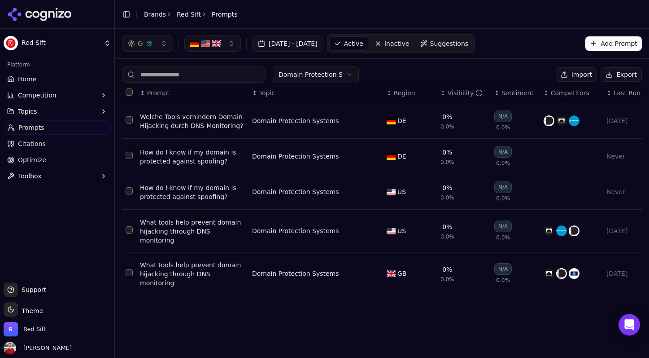
click at [196, 151] on div "How do I know if my domain is protected against spoofing?" at bounding box center [192, 157] width 105 height 18
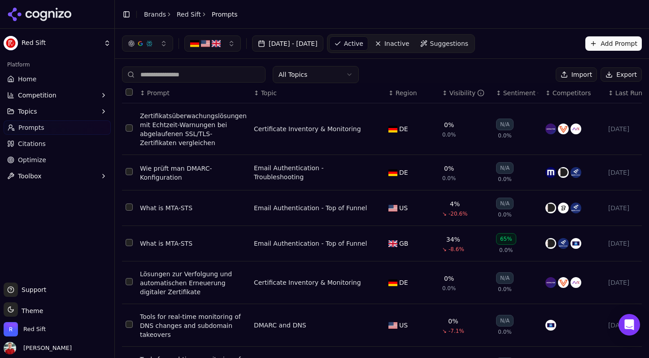
click at [301, 76] on html "Red Sift Platform Home Competition Topics Prompts Citations Optimize Toolbox Su…" at bounding box center [324, 179] width 649 height 358
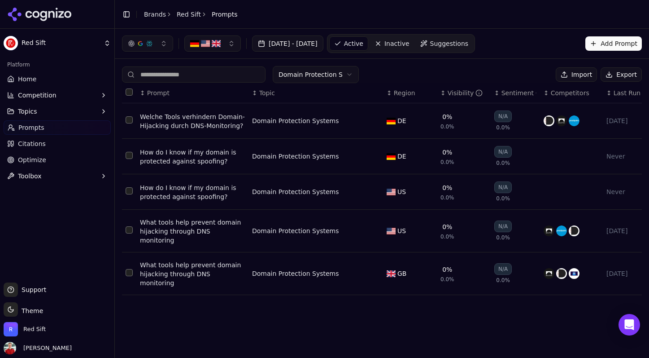
click at [127, 157] on button "Select row 2" at bounding box center [129, 155] width 7 height 7
click at [505, 74] on button "Deactivate ( 1 )" at bounding box center [518, 74] width 65 height 14
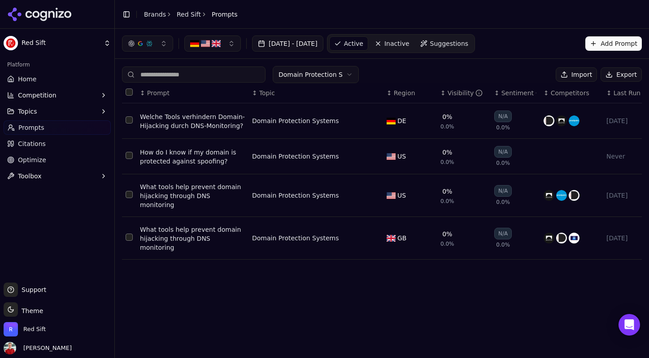
click at [596, 38] on button "Add Prompt" at bounding box center [613, 43] width 57 height 14
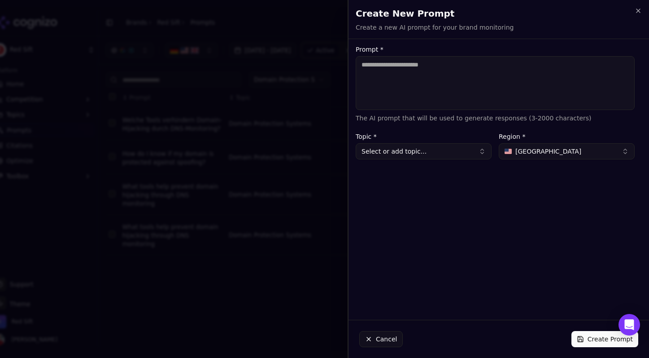
paste textarea "**********"
type textarea "**********"
click at [376, 151] on button "Select or add topic..." at bounding box center [424, 151] width 136 height 16
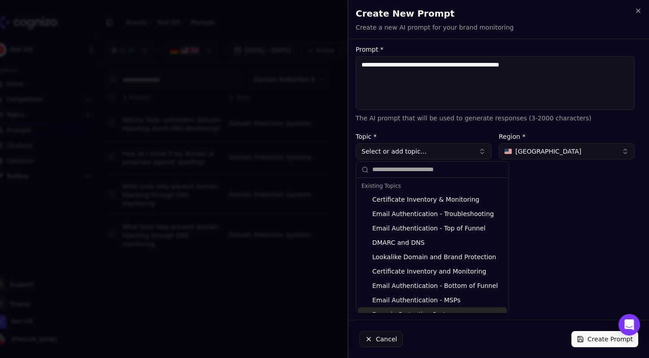
click at [393, 311] on div "Domain Protection Systems" at bounding box center [432, 314] width 149 height 14
type input "**********"
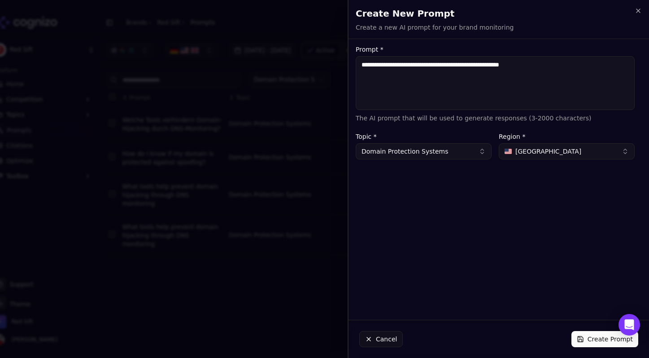
click at [602, 340] on button "Create Prompt" at bounding box center [604, 339] width 67 height 16
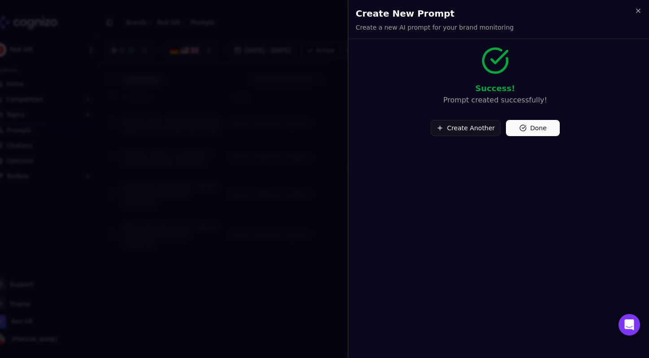
click at [455, 131] on button "Create Another" at bounding box center [466, 128] width 70 height 16
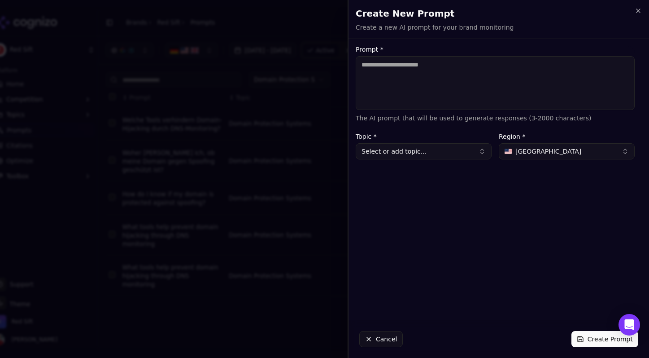
click at [385, 67] on textarea "Prompt *" at bounding box center [495, 83] width 279 height 54
paste textarea "**********"
type textarea "**********"
click at [535, 147] on span "[GEOGRAPHIC_DATA]" at bounding box center [548, 151] width 66 height 9
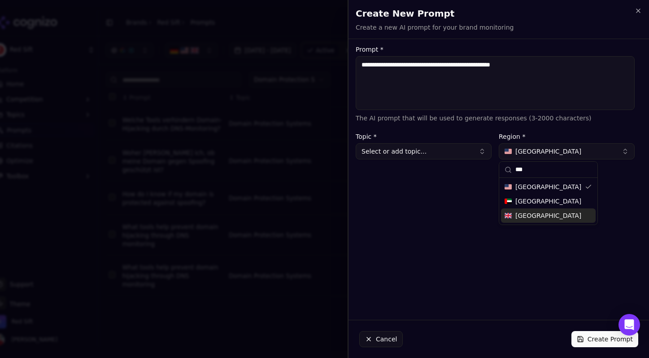
type input "***"
click at [521, 218] on span "[GEOGRAPHIC_DATA]" at bounding box center [548, 215] width 66 height 9
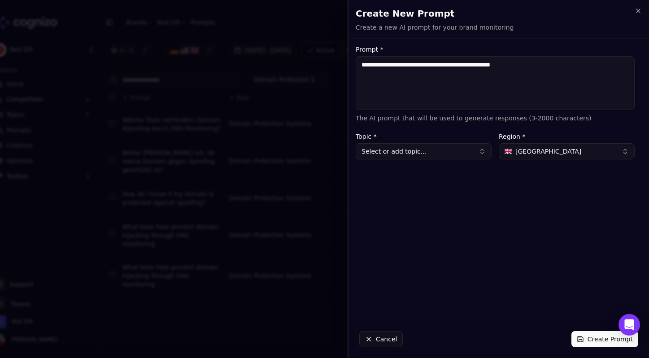
click at [379, 151] on button "Select or add topic..." at bounding box center [424, 151] width 136 height 16
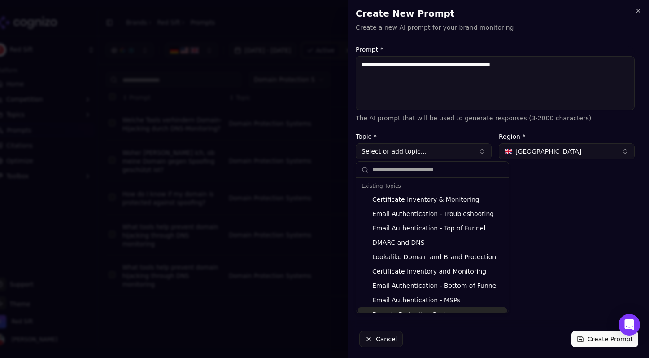
click at [391, 310] on div "Domain Protection Systems" at bounding box center [432, 314] width 149 height 14
type input "**********"
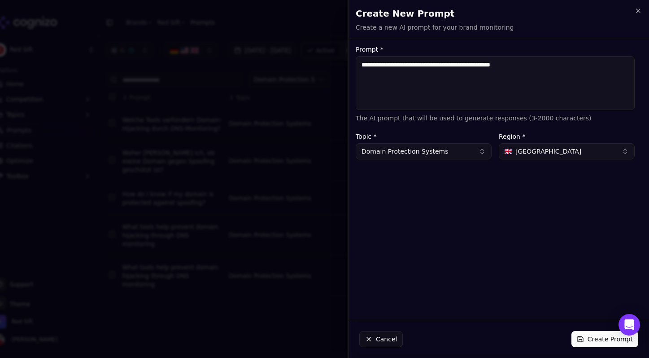
click at [592, 337] on button "Create Prompt" at bounding box center [604, 339] width 67 height 16
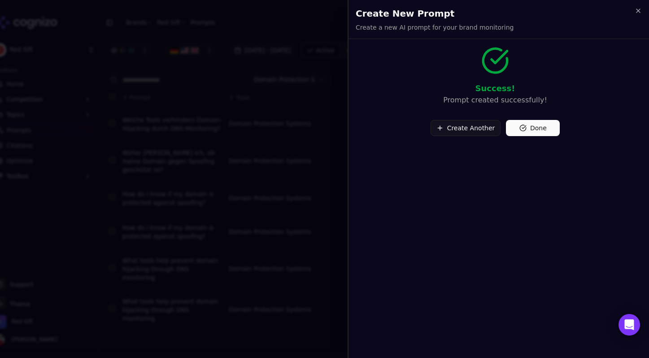
click at [470, 131] on button "Create Another" at bounding box center [466, 128] width 70 height 16
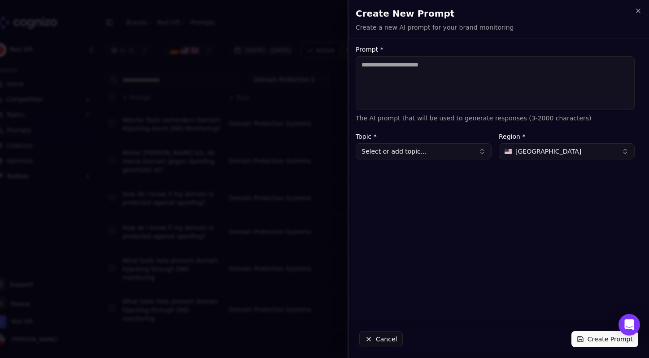
click at [380, 68] on textarea "Prompt *" at bounding box center [495, 83] width 279 height 54
paste textarea "**********"
type textarea "**********"
click at [401, 153] on button "Select or add topic..." at bounding box center [424, 151] width 136 height 16
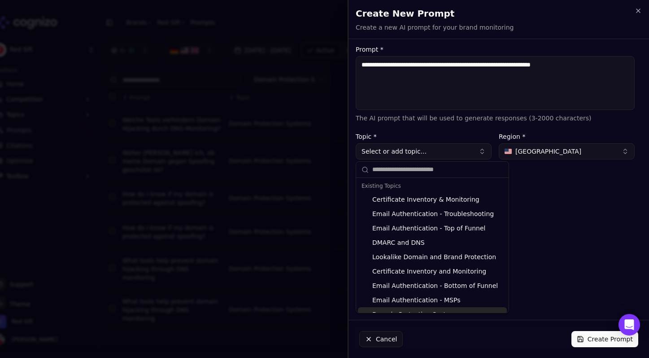
click at [395, 310] on div "Domain Protection Systems" at bounding box center [432, 314] width 149 height 14
type input "**********"
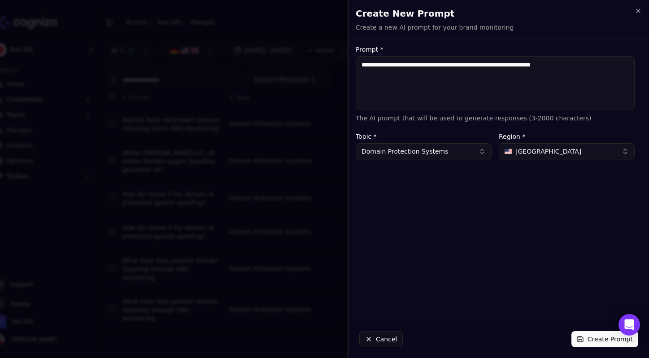
click at [563, 148] on button "[GEOGRAPHIC_DATA]" at bounding box center [567, 151] width 136 height 16
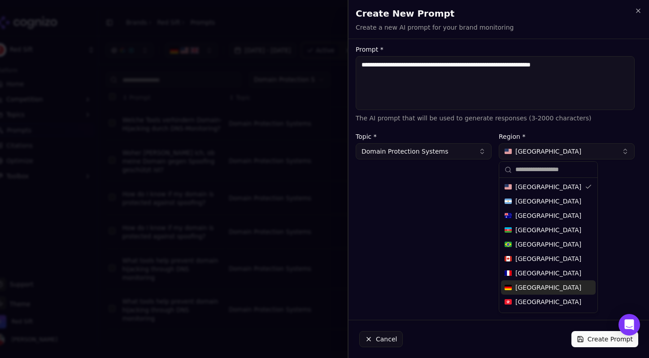
click at [597, 340] on button "Create Prompt" at bounding box center [604, 339] width 67 height 16
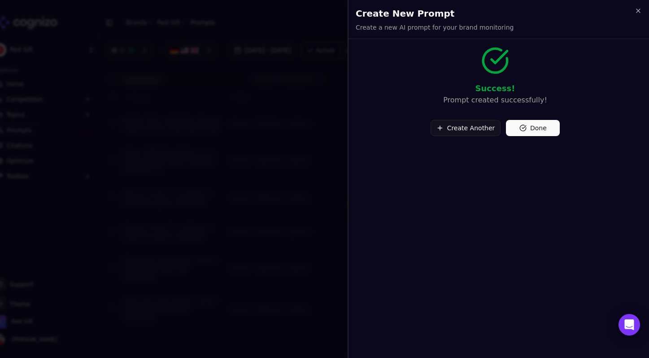
click at [460, 129] on button "Create Another" at bounding box center [466, 128] width 70 height 16
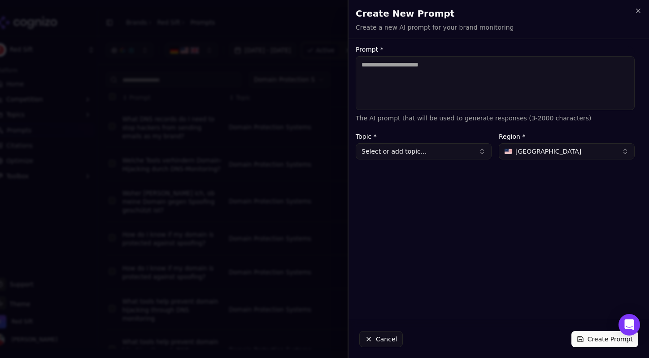
click at [412, 81] on textarea "Prompt *" at bounding box center [495, 83] width 279 height 54
paste textarea "**********"
type textarea "**********"
click at [390, 152] on button "Select or add topic..." at bounding box center [424, 151] width 136 height 16
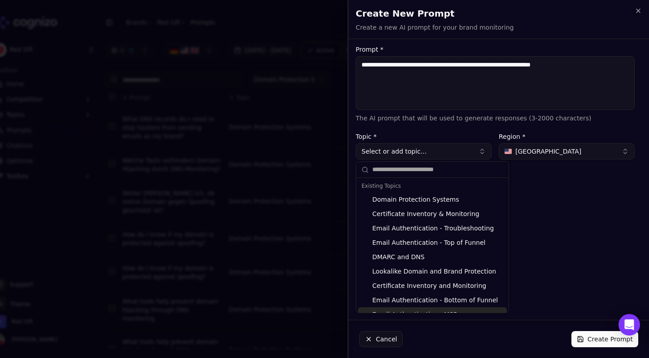
click at [393, 308] on div "Email Authentication - MSPs" at bounding box center [432, 314] width 149 height 14
type input "**********"
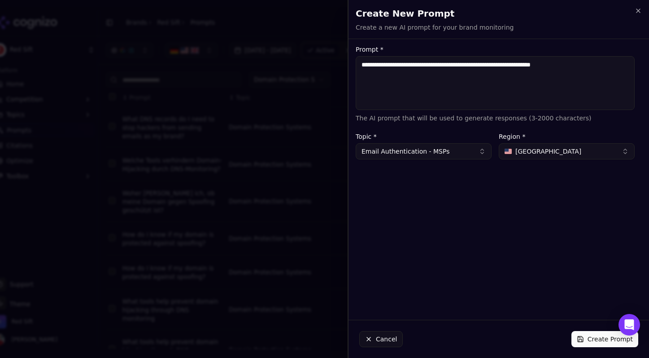
click at [430, 152] on button "Email Authentication - MSPs" at bounding box center [424, 151] width 136 height 16
click at [472, 172] on div "**********" at bounding box center [495, 179] width 293 height 266
click at [469, 150] on button "Email Authentication - MSPs" at bounding box center [424, 151] width 136 height 16
click at [462, 151] on button "Email Authentication - MSPs" at bounding box center [424, 151] width 136 height 16
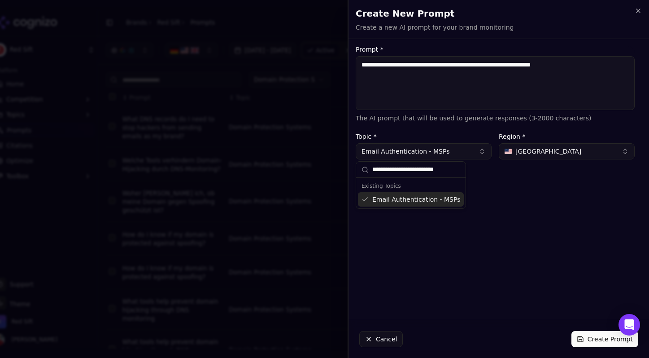
click at [394, 171] on input "**********" at bounding box center [416, 170] width 88 height 18
click at [366, 168] on icon at bounding box center [365, 169] width 7 height 7
click at [467, 149] on button "Email Authentication - MSPs" at bounding box center [424, 151] width 136 height 16
click at [433, 157] on button "Email Authentication - MSPs" at bounding box center [424, 151] width 136 height 16
click at [366, 198] on div "Email Authentication - MSPs" at bounding box center [411, 199] width 106 height 14
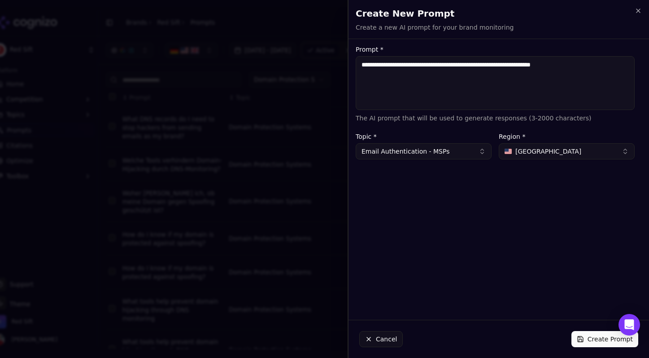
click at [447, 125] on form "**********" at bounding box center [495, 102] width 279 height 113
click at [414, 156] on button "Email Authentication - MSPs" at bounding box center [424, 151] width 136 height 16
click at [399, 176] on input "**********" at bounding box center [416, 170] width 88 height 18
click at [404, 152] on button "Email Authentication - MSPs" at bounding box center [424, 151] width 136 height 16
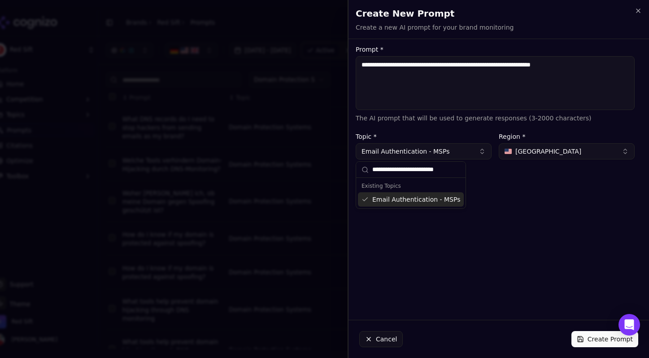
click at [451, 154] on button "Email Authentication - MSPs" at bounding box center [424, 151] width 136 height 16
click at [377, 341] on button "Cancel" at bounding box center [381, 339] width 44 height 16
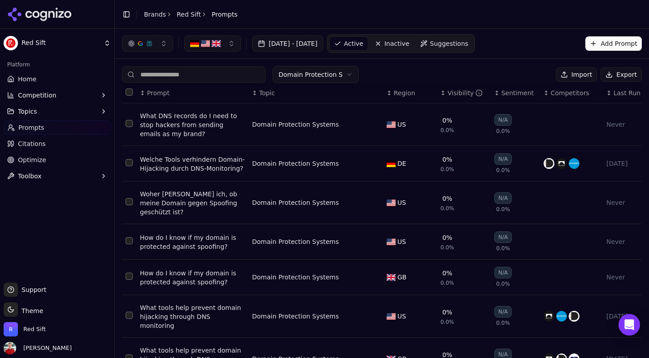
click at [598, 41] on button "Add Prompt" at bounding box center [613, 43] width 57 height 14
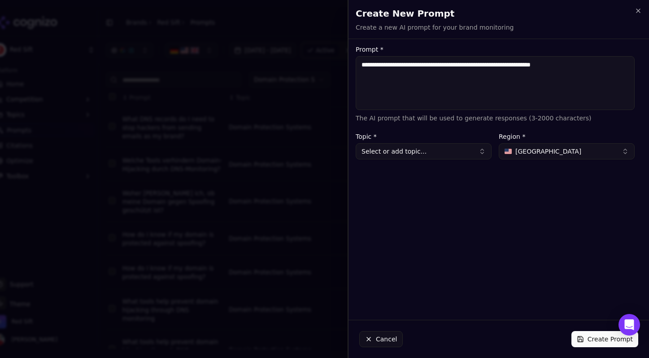
type textarea "**********"
click at [403, 155] on button "Select or add topic..." at bounding box center [424, 151] width 136 height 16
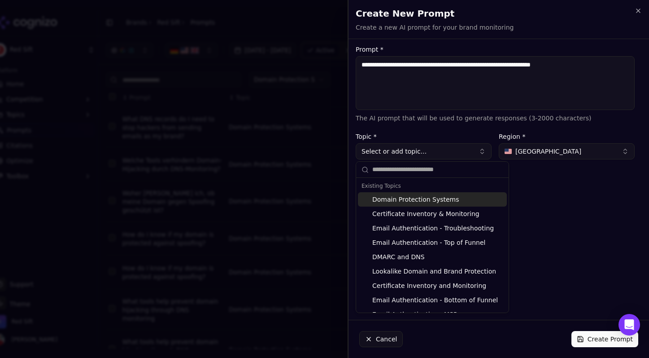
click at [401, 201] on div "Domain Protection Systems" at bounding box center [432, 199] width 149 height 14
type input "**********"
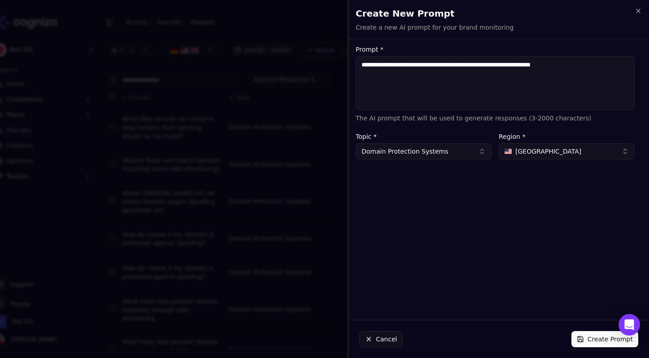
click at [529, 155] on span "[GEOGRAPHIC_DATA]" at bounding box center [548, 151] width 66 height 9
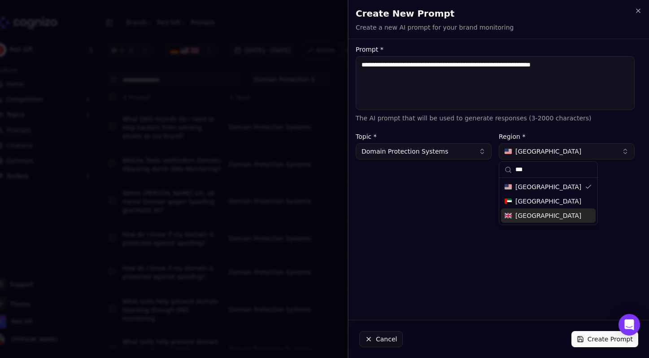
type input "***"
click at [528, 212] on span "[GEOGRAPHIC_DATA]" at bounding box center [548, 215] width 66 height 9
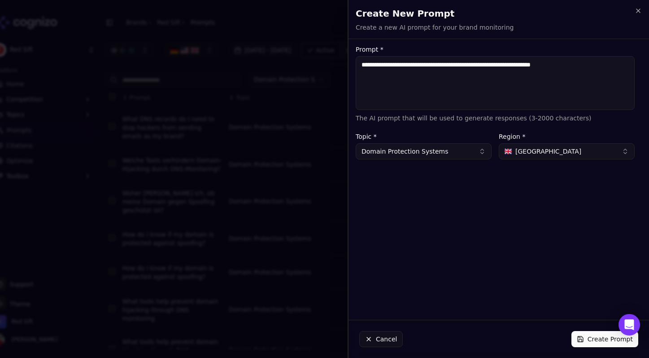
click at [465, 65] on textarea "**********" at bounding box center [495, 83] width 279 height 54
click at [588, 340] on button "Create Prompt" at bounding box center [604, 339] width 67 height 16
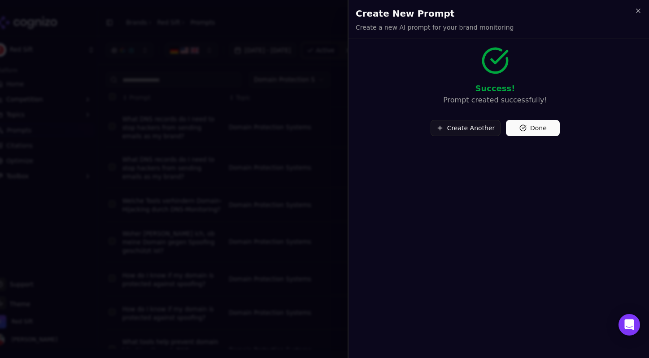
click at [449, 129] on button "Create Another" at bounding box center [466, 128] width 70 height 16
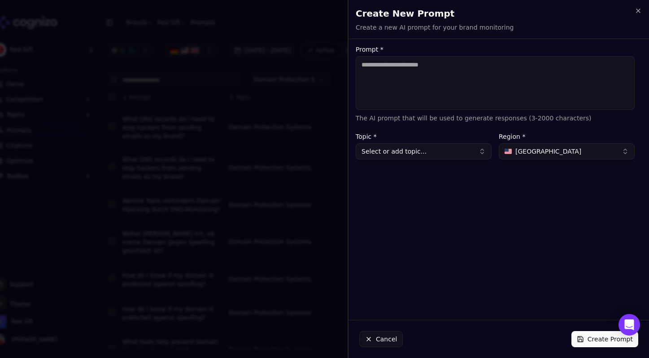
click at [401, 149] on button "Select or add topic..." at bounding box center [424, 151] width 136 height 16
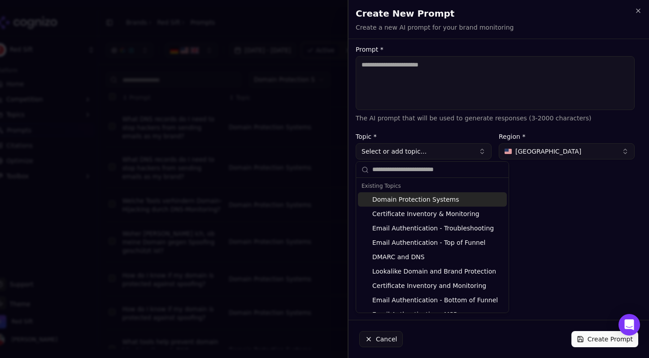
click at [404, 198] on div "Domain Protection Systems" at bounding box center [432, 199] width 149 height 14
type input "**********"
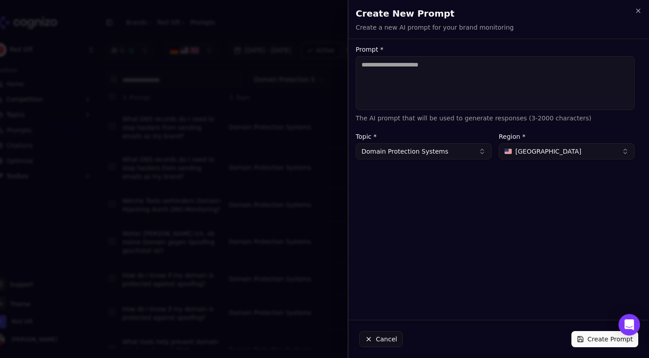
click at [407, 79] on textarea "Prompt *" at bounding box center [495, 83] width 279 height 54
paste textarea "**********"
type textarea "**********"
click at [549, 153] on span "[GEOGRAPHIC_DATA]" at bounding box center [548, 151] width 66 height 9
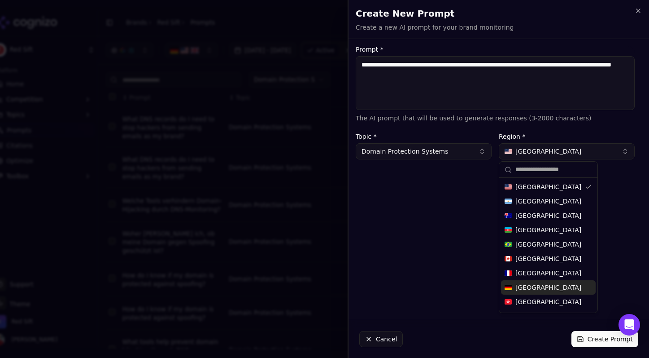
click at [524, 288] on span "[GEOGRAPHIC_DATA]" at bounding box center [548, 287] width 66 height 9
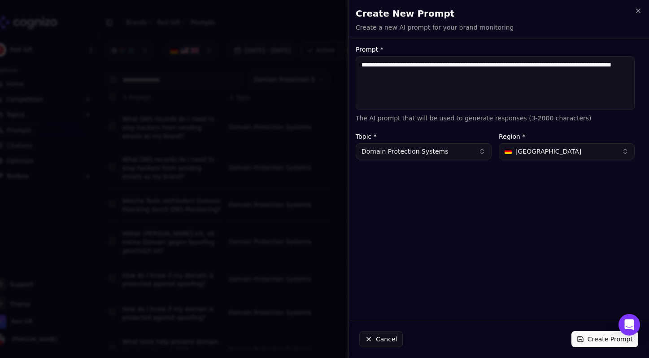
click at [595, 338] on button "Create Prompt" at bounding box center [604, 339] width 67 height 16
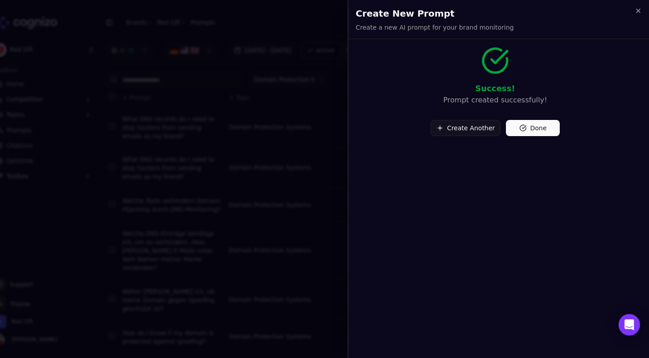
click at [471, 126] on button "Create Another" at bounding box center [466, 128] width 70 height 16
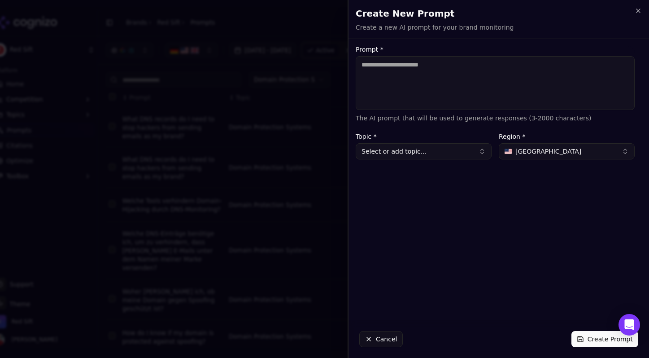
click at [380, 66] on textarea "Prompt *" at bounding box center [495, 83] width 279 height 54
paste textarea "**********"
click at [363, 66] on textarea "**********" at bounding box center [495, 83] width 279 height 54
type textarea "**********"
click at [386, 152] on button "Select or add topic..." at bounding box center [424, 151] width 136 height 16
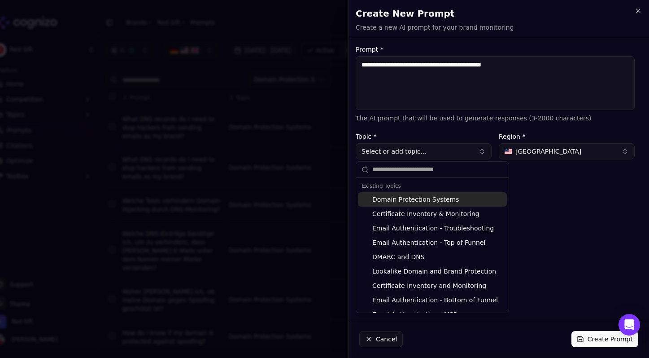
click at [396, 198] on div "Domain Protection Systems" at bounding box center [432, 199] width 149 height 14
type input "**********"
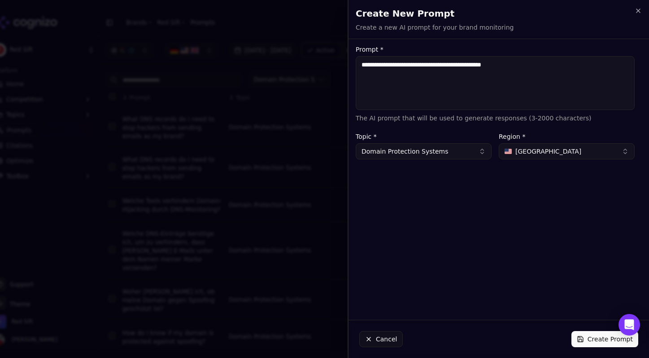
click at [593, 338] on button "Create Prompt" at bounding box center [604, 339] width 67 height 16
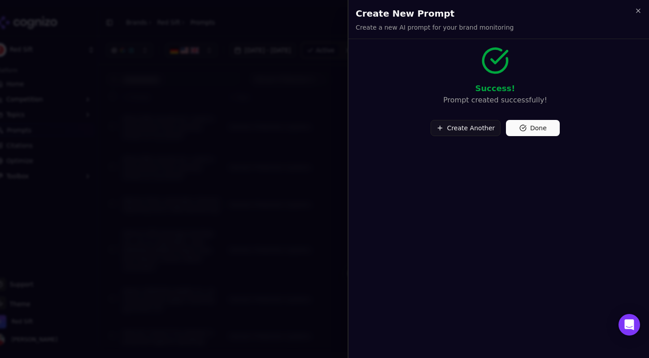
click at [476, 138] on div "Success! Prompt created successfully! Create Another Done" at bounding box center [495, 201] width 293 height 311
click at [468, 133] on button "Create Another" at bounding box center [466, 128] width 70 height 16
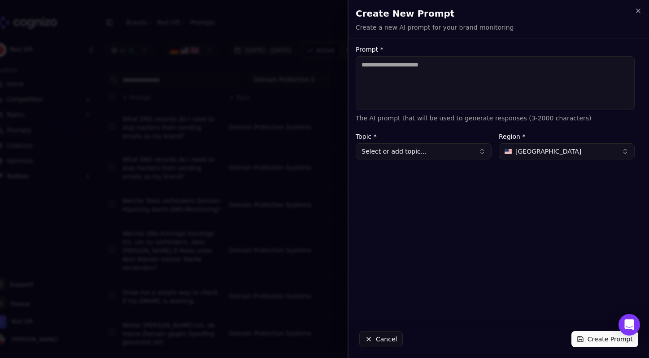
click at [395, 67] on textarea "Prompt *" at bounding box center [495, 83] width 279 height 54
paste textarea "**********"
click at [363, 64] on textarea "**********" at bounding box center [495, 83] width 279 height 54
type textarea "**********"
click at [386, 153] on button "Select or add topic..." at bounding box center [424, 151] width 136 height 16
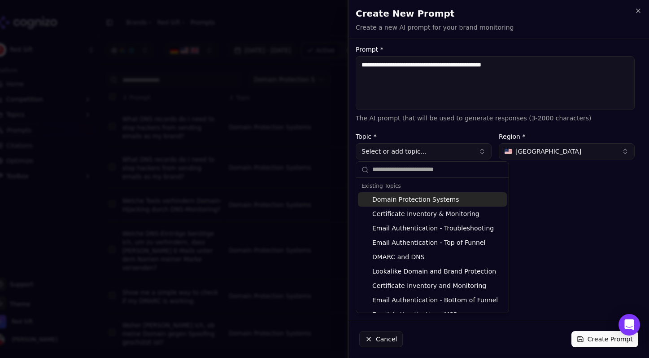
click at [401, 197] on div "Domain Protection Systems" at bounding box center [432, 199] width 149 height 14
type input "**********"
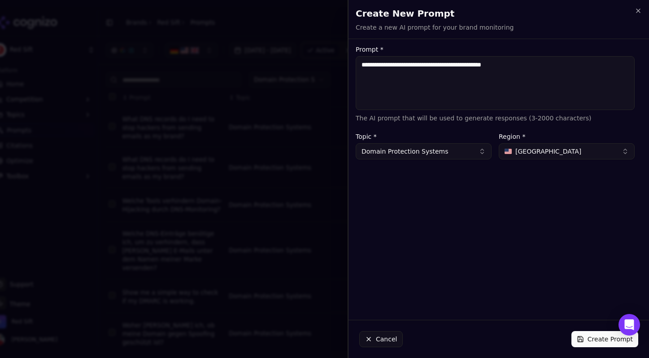
click at [531, 150] on span "[GEOGRAPHIC_DATA]" at bounding box center [548, 151] width 66 height 9
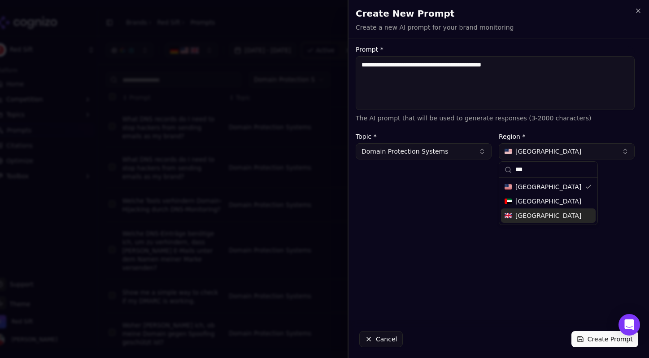
type input "***"
click at [534, 220] on div "[GEOGRAPHIC_DATA]" at bounding box center [548, 215] width 95 height 14
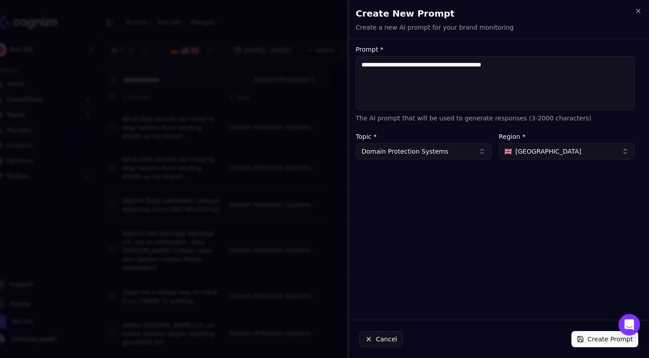
click at [595, 337] on button "Create Prompt" at bounding box center [604, 339] width 67 height 16
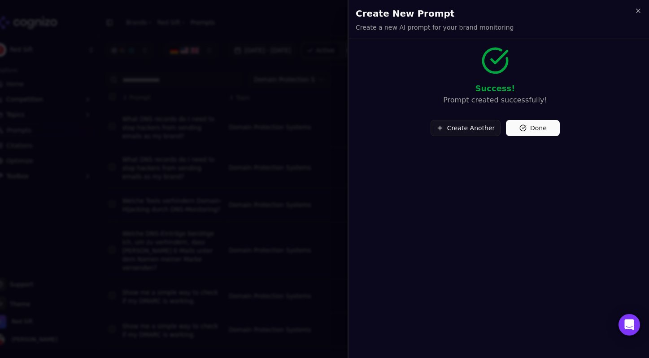
click at [465, 130] on button "Create Another" at bounding box center [466, 128] width 70 height 16
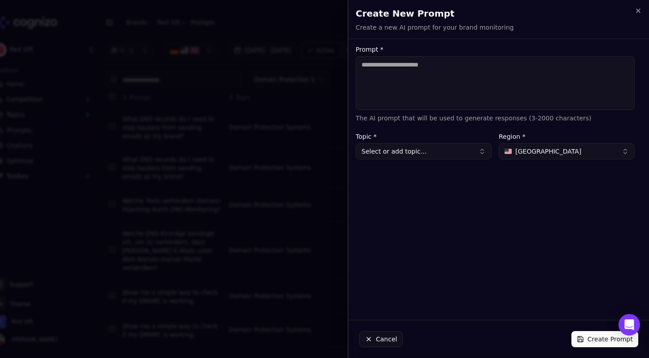
click at [406, 67] on textarea "Prompt *" at bounding box center [495, 83] width 279 height 54
paste textarea "**********"
type textarea "**********"
click at [389, 159] on button "Select or add topic..." at bounding box center [424, 151] width 136 height 16
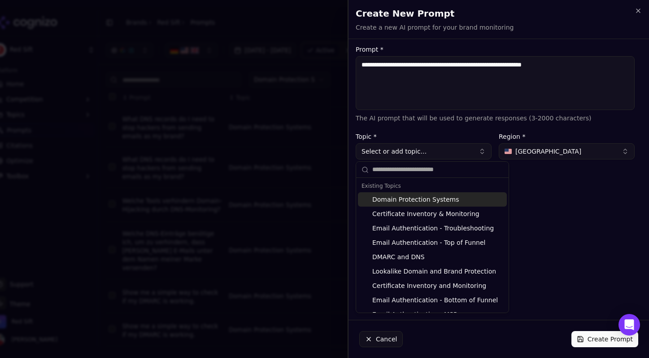
click at [412, 198] on div "Domain Protection Systems" at bounding box center [432, 199] width 149 height 14
type input "**********"
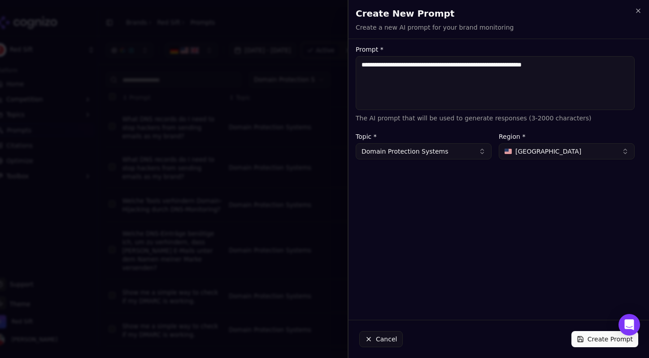
click at [552, 152] on span "[GEOGRAPHIC_DATA]" at bounding box center [548, 151] width 66 height 9
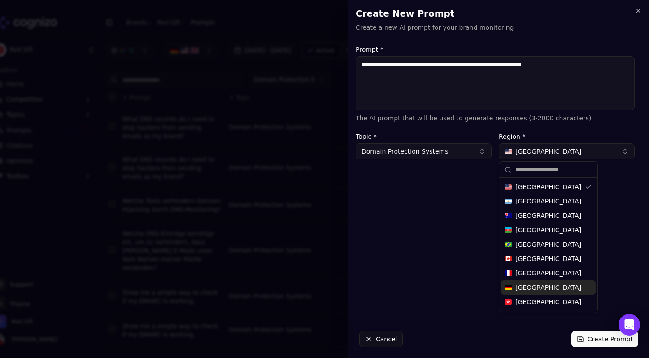
click at [530, 287] on span "[GEOGRAPHIC_DATA]" at bounding box center [548, 287] width 66 height 9
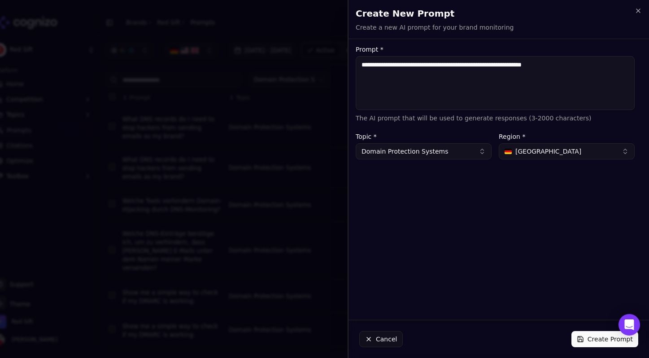
click at [605, 338] on button "Create Prompt" at bounding box center [604, 339] width 67 height 16
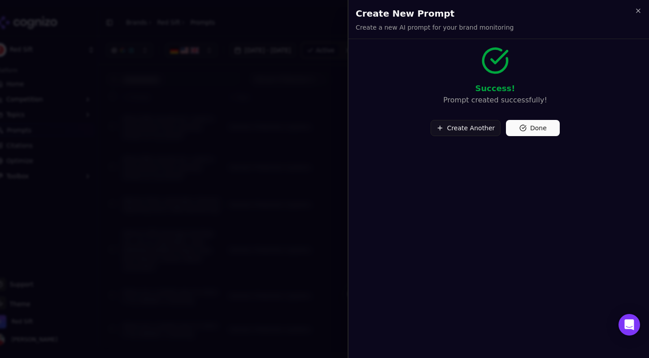
click at [458, 129] on button "Create Another" at bounding box center [466, 128] width 70 height 16
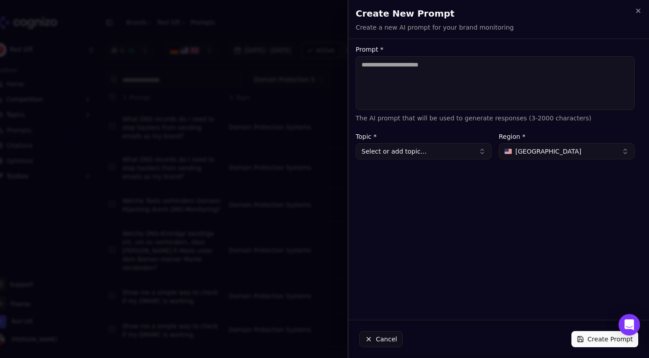
click at [375, 70] on textarea "Prompt *" at bounding box center [495, 83] width 279 height 54
paste textarea "**********"
type textarea "**********"
click at [404, 154] on button "Select or add topic..." at bounding box center [424, 151] width 136 height 16
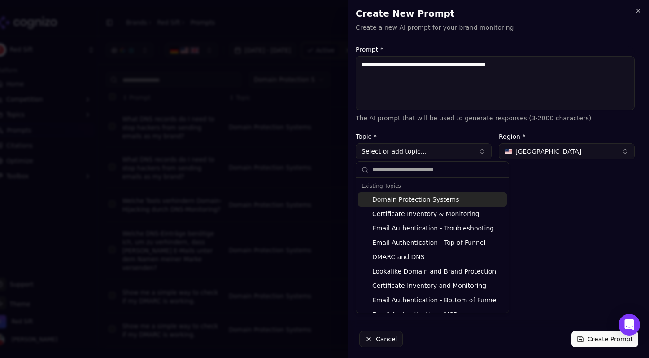
click at [395, 198] on div "Domain Protection Systems" at bounding box center [432, 199] width 149 height 14
type input "**********"
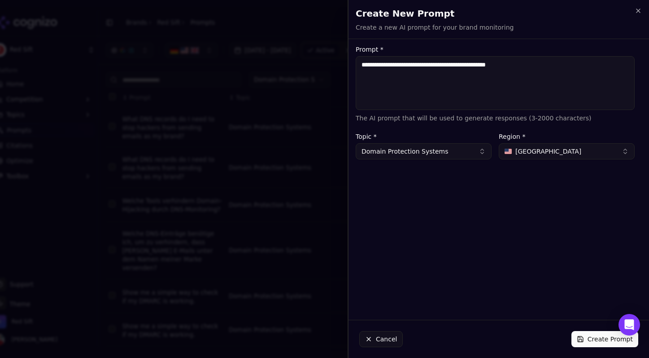
click at [593, 340] on button "Create Prompt" at bounding box center [604, 339] width 67 height 16
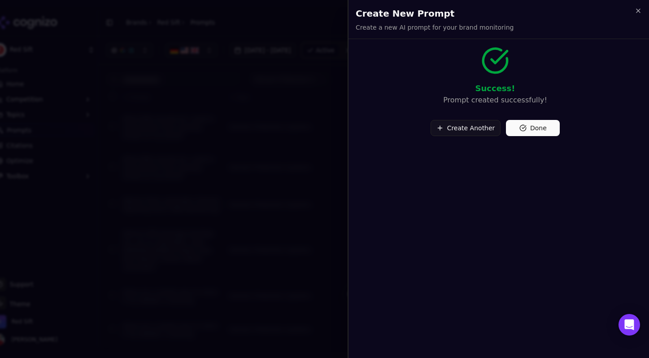
click at [472, 129] on button "Create Another" at bounding box center [466, 128] width 70 height 16
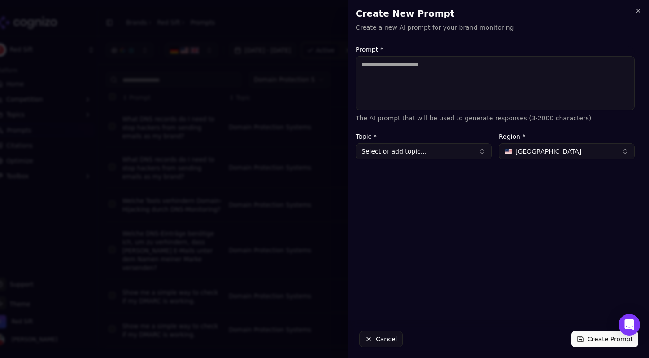
click at [395, 65] on textarea "Prompt *" at bounding box center [495, 83] width 279 height 54
paste textarea "**********"
type textarea "**********"
click at [393, 149] on button "Select or add topic..." at bounding box center [424, 151] width 136 height 16
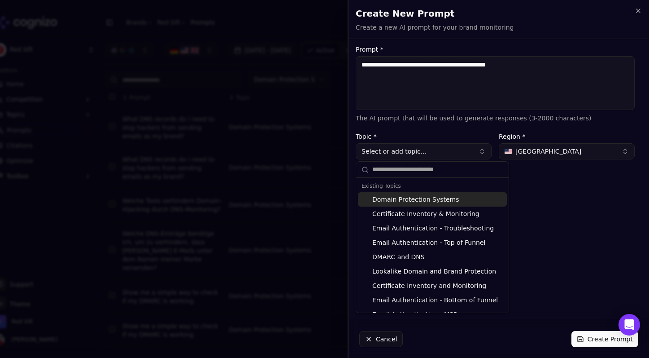
click at [396, 199] on div "Domain Protection Systems" at bounding box center [432, 199] width 149 height 14
type input "**********"
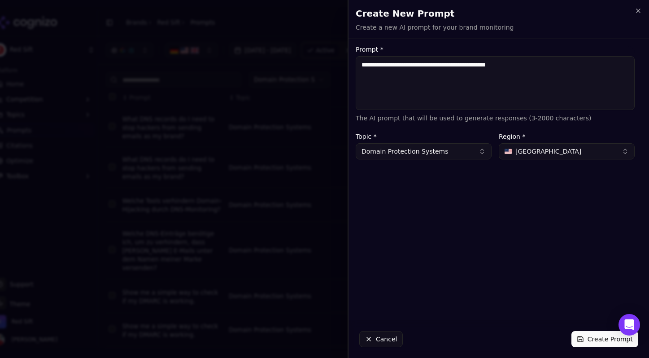
click at [552, 149] on span "[GEOGRAPHIC_DATA]" at bounding box center [548, 151] width 66 height 9
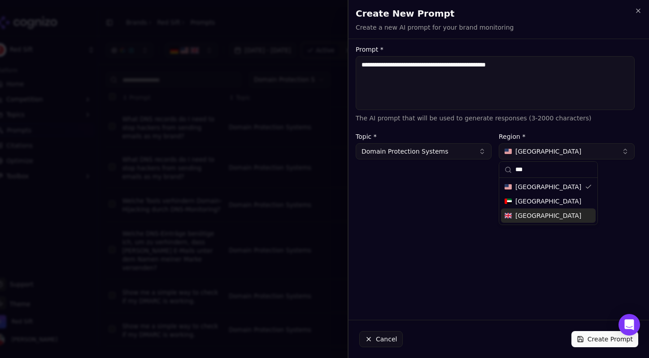
type input "***"
click at [531, 214] on span "[GEOGRAPHIC_DATA]" at bounding box center [548, 215] width 66 height 9
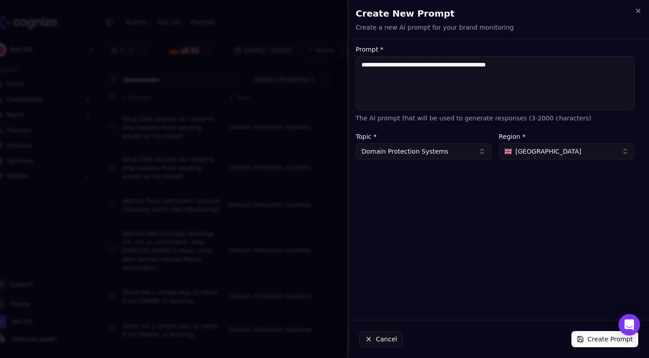
click at [590, 335] on button "Create Prompt" at bounding box center [604, 339] width 67 height 16
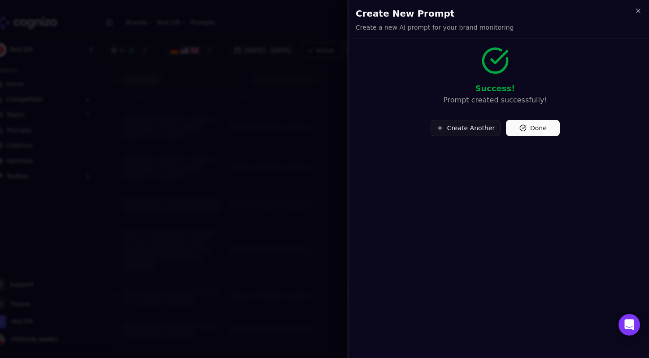
click at [524, 130] on button "Done" at bounding box center [533, 128] width 54 height 16
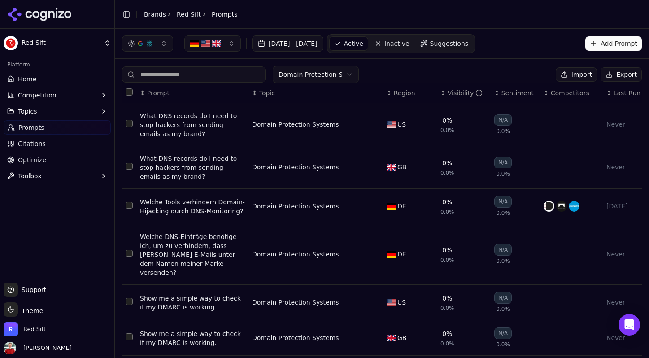
click at [608, 44] on button "Add Prompt" at bounding box center [613, 43] width 57 height 14
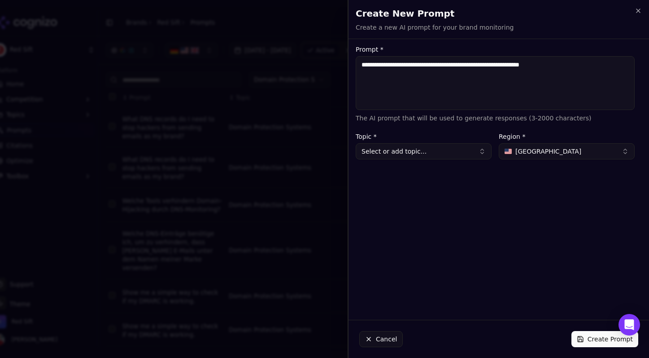
type textarea "**********"
click at [397, 149] on button "Select or add topic..." at bounding box center [424, 151] width 136 height 16
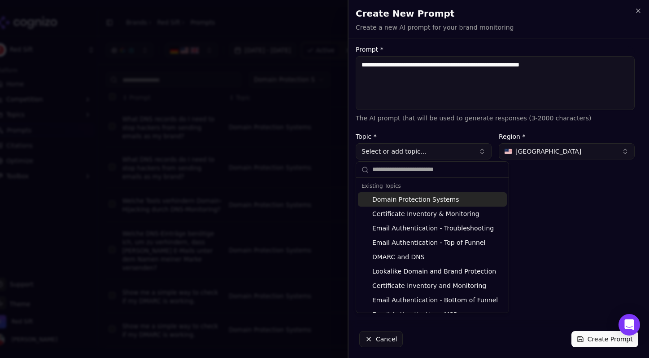
click at [405, 199] on div "Domain Protection Systems" at bounding box center [432, 199] width 149 height 14
type input "**********"
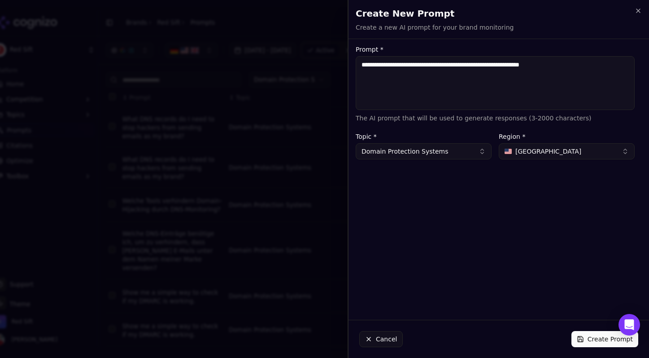
click at [559, 148] on button "[GEOGRAPHIC_DATA]" at bounding box center [567, 151] width 136 height 16
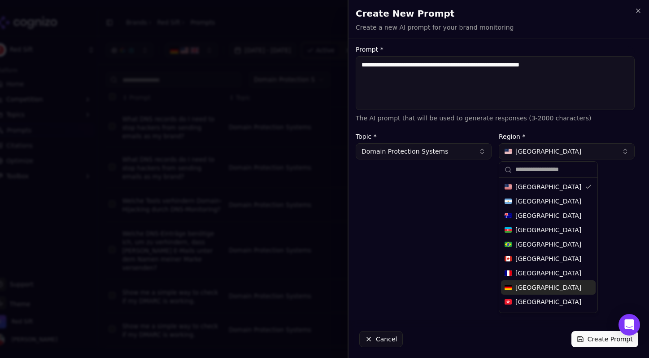
click at [528, 285] on span "[GEOGRAPHIC_DATA]" at bounding box center [548, 287] width 66 height 9
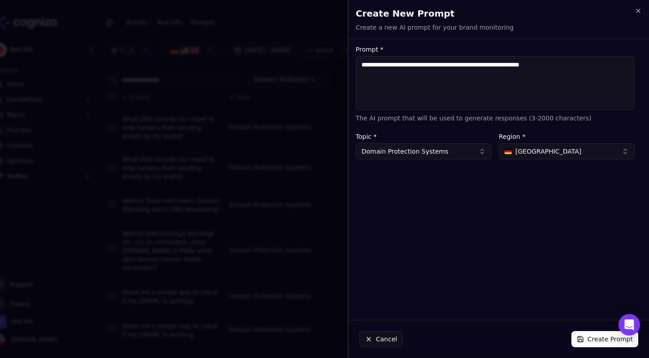
click at [593, 336] on button "Create Prompt" at bounding box center [604, 339] width 67 height 16
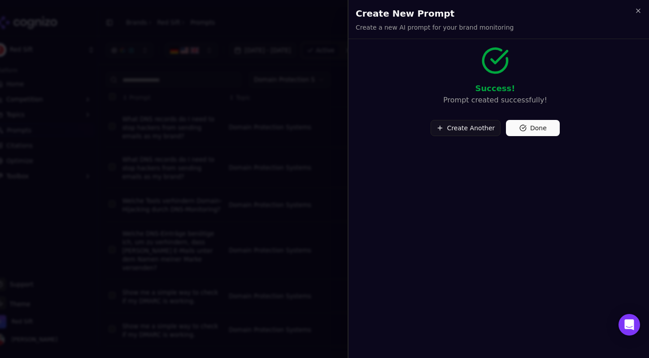
click at [458, 127] on button "Create Another" at bounding box center [466, 128] width 70 height 16
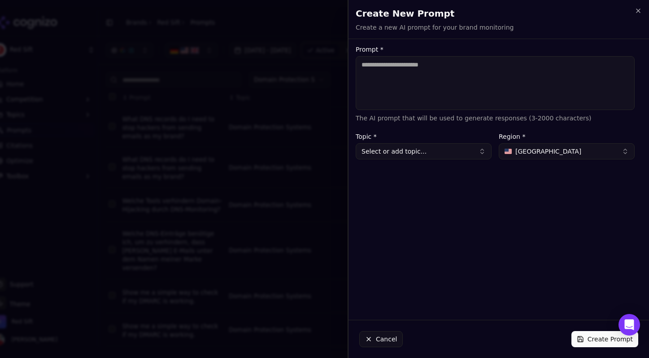
click at [411, 84] on textarea "Prompt *" at bounding box center [495, 83] width 279 height 54
paste textarea "**********"
type textarea "**********"
click at [404, 149] on button "Select or add topic..." at bounding box center [424, 151] width 136 height 16
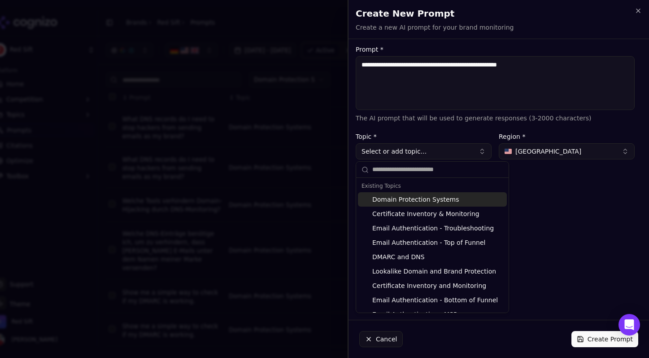
click at [419, 199] on div "Domain Protection Systems" at bounding box center [432, 199] width 149 height 14
type input "**********"
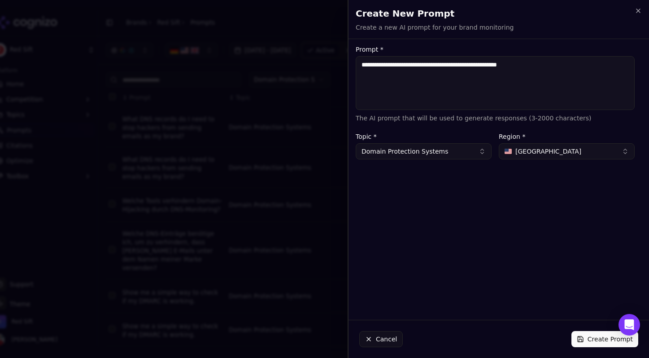
click at [589, 341] on button "Create Prompt" at bounding box center [604, 339] width 67 height 16
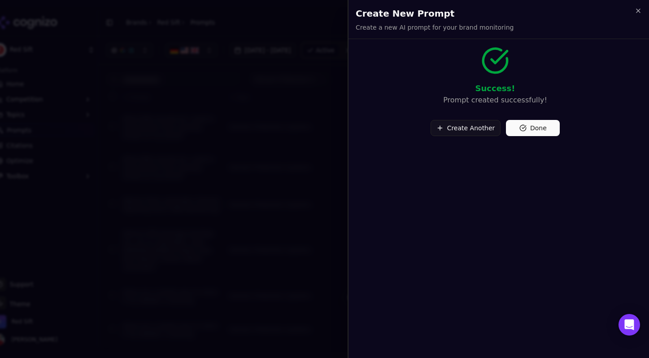
click at [464, 126] on button "Create Another" at bounding box center [466, 128] width 70 height 16
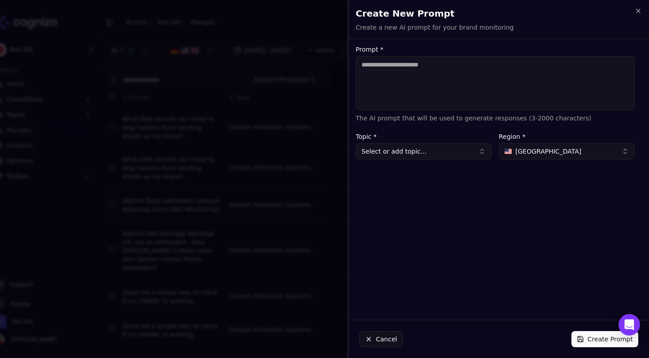
click at [408, 76] on textarea "Prompt *" at bounding box center [495, 83] width 279 height 54
paste textarea "**********"
type textarea "**********"
click at [393, 151] on button "Select or add topic..." at bounding box center [424, 151] width 136 height 16
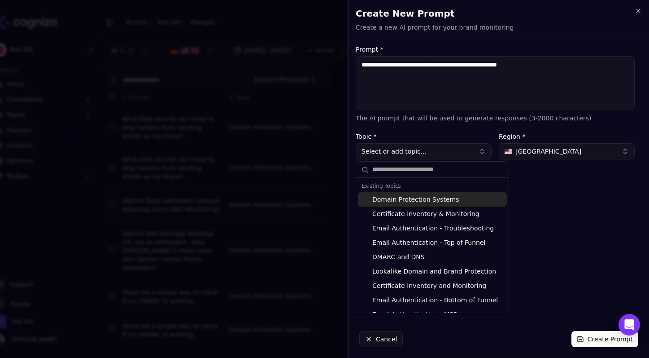
click at [399, 200] on div "Domain Protection Systems" at bounding box center [432, 199] width 149 height 14
type input "**********"
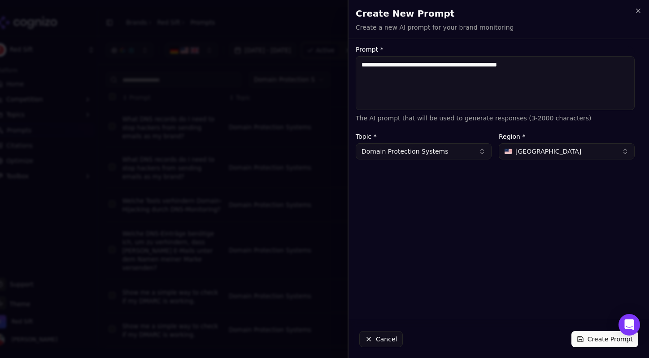
click at [542, 153] on span "[GEOGRAPHIC_DATA]" at bounding box center [548, 151] width 66 height 9
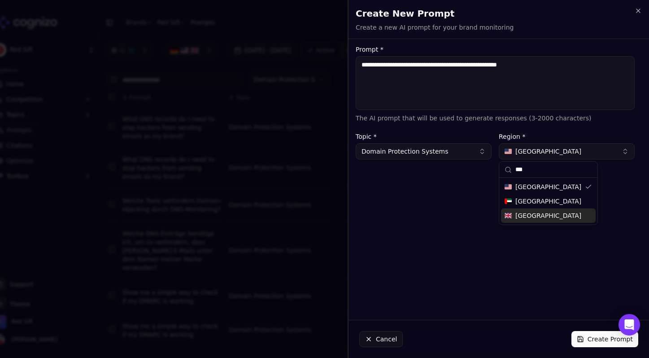
type input "***"
click at [533, 216] on span "[GEOGRAPHIC_DATA]" at bounding box center [548, 215] width 66 height 9
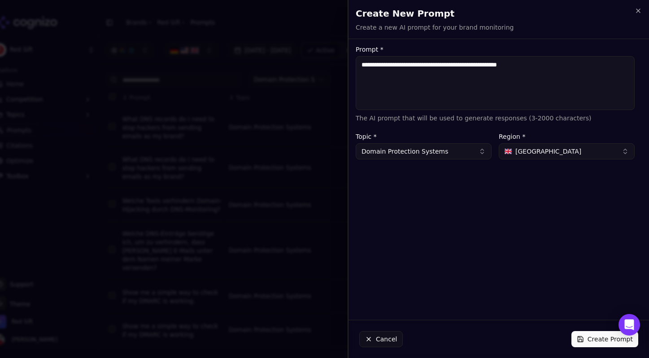
click at [591, 337] on button "Create Prompt" at bounding box center [604, 339] width 67 height 16
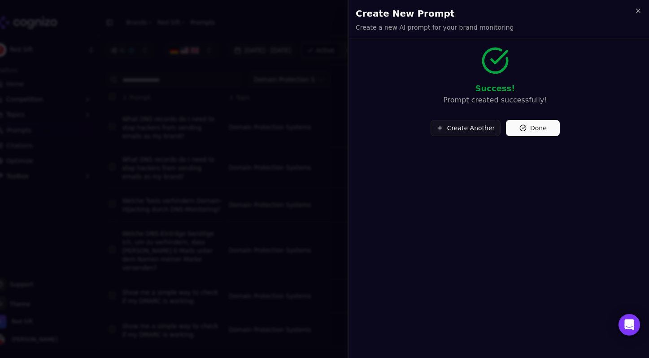
click at [481, 129] on button "Create Another" at bounding box center [466, 128] width 70 height 16
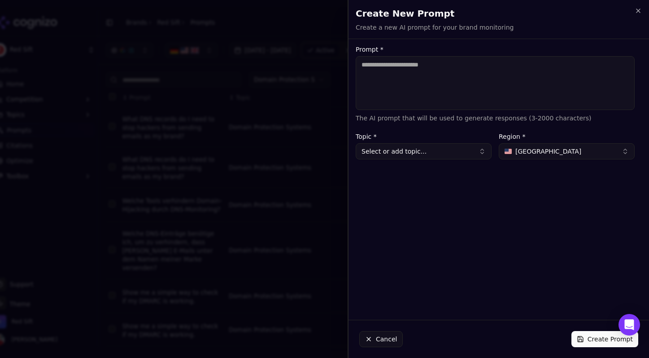
click at [381, 68] on textarea "Prompt *" at bounding box center [495, 83] width 279 height 54
paste textarea "**********"
type textarea "**********"
click at [390, 149] on button "Select or add topic..." at bounding box center [424, 151] width 136 height 16
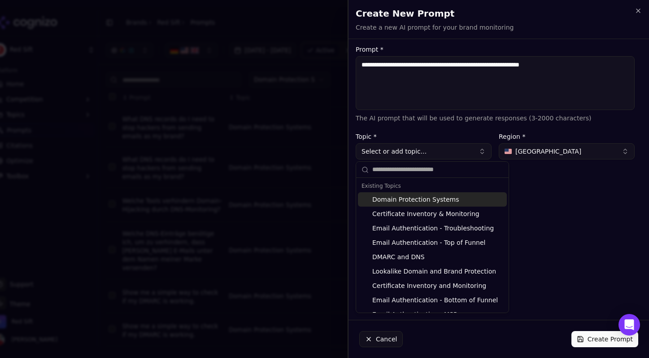
click at [399, 198] on div "Domain Protection Systems" at bounding box center [432, 199] width 149 height 14
type input "**********"
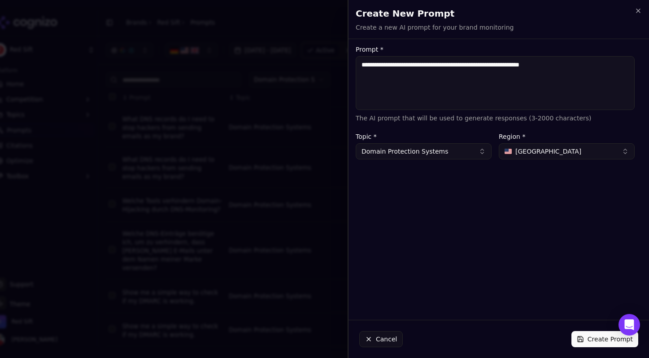
click at [548, 149] on span "[GEOGRAPHIC_DATA]" at bounding box center [548, 151] width 66 height 9
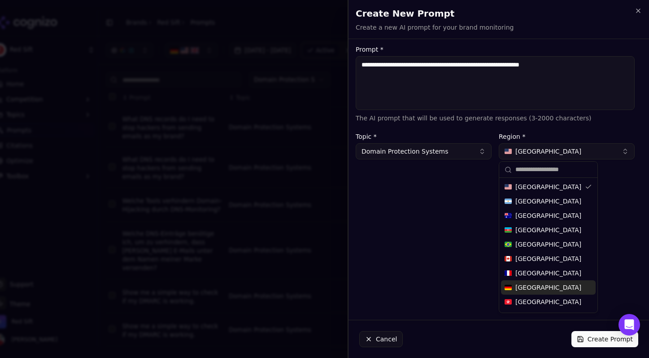
click at [529, 284] on span "[GEOGRAPHIC_DATA]" at bounding box center [548, 287] width 66 height 9
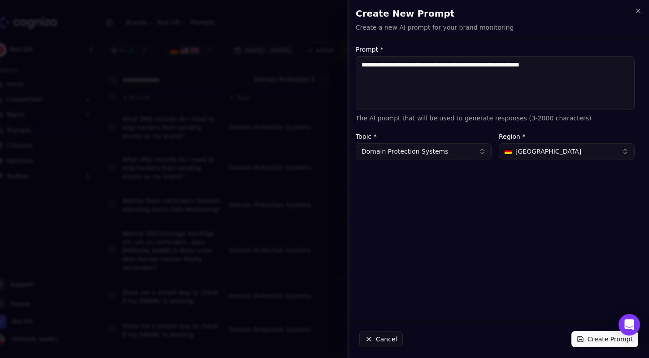
click at [590, 334] on button "Create Prompt" at bounding box center [604, 339] width 67 height 16
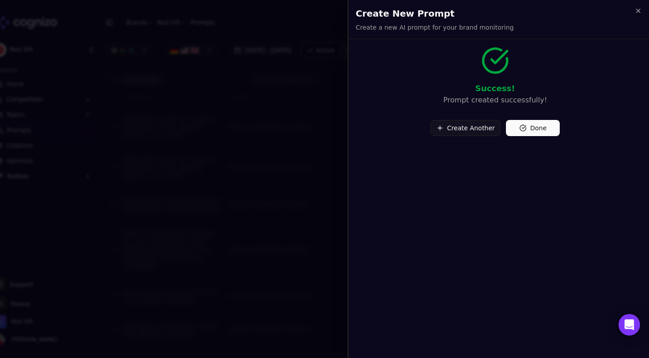
click at [471, 127] on button "Create Another" at bounding box center [466, 128] width 70 height 16
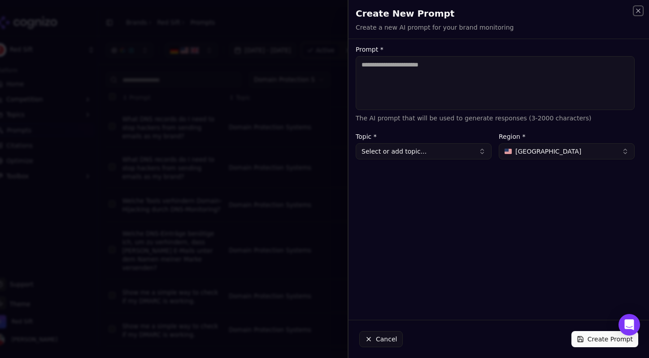
click at [640, 11] on icon "button" at bounding box center [638, 10] width 7 height 7
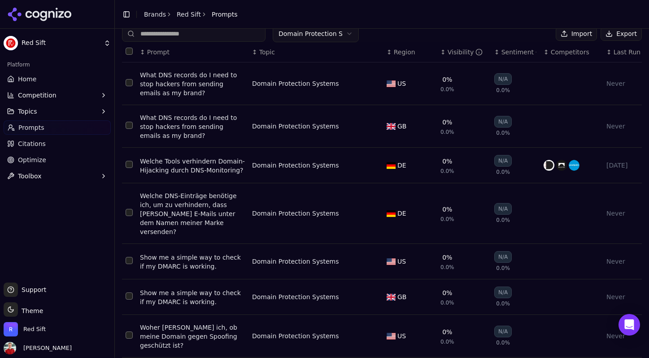
scroll to position [170, 0]
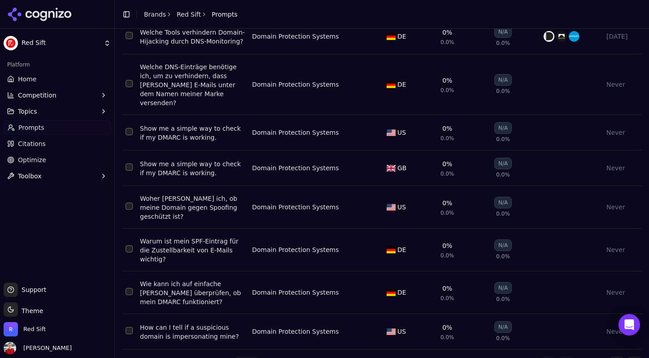
click at [245, 339] on html "Red Sift Platform Home Competition Topics Prompts Citations Optimize Toolbox Su…" at bounding box center [324, 179] width 649 height 358
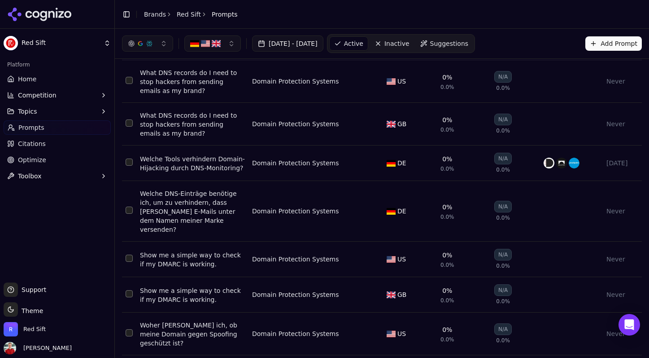
scroll to position [0, 0]
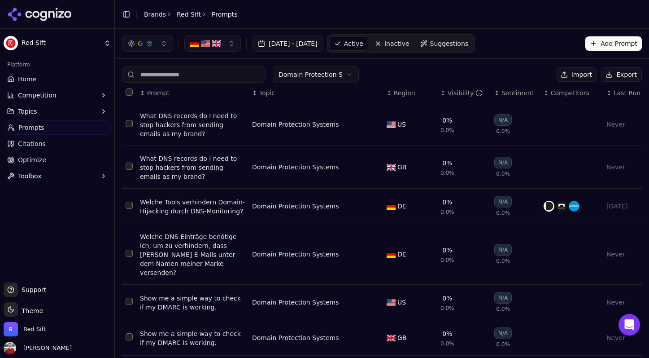
click at [42, 80] on link "Home" at bounding box center [57, 79] width 107 height 14
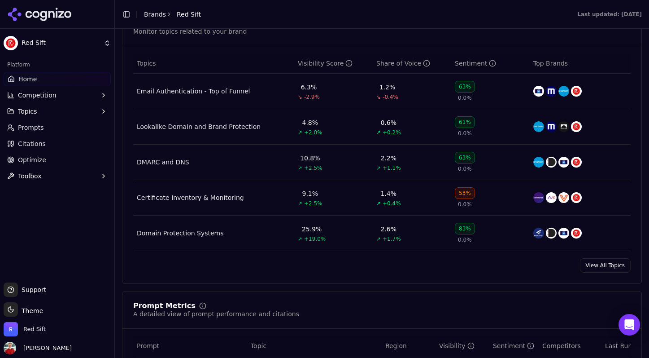
scroll to position [404, 0]
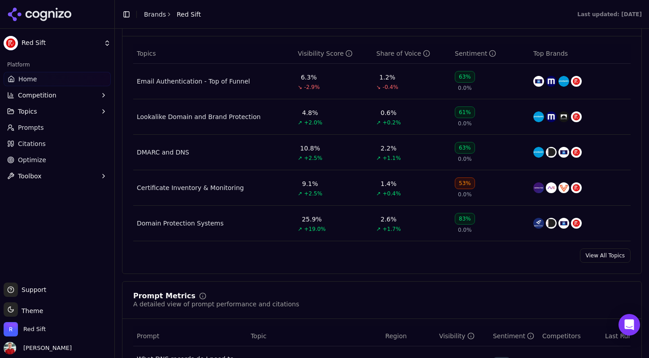
click at [189, 226] on div "Domain Protection Systems" at bounding box center [180, 222] width 87 height 9
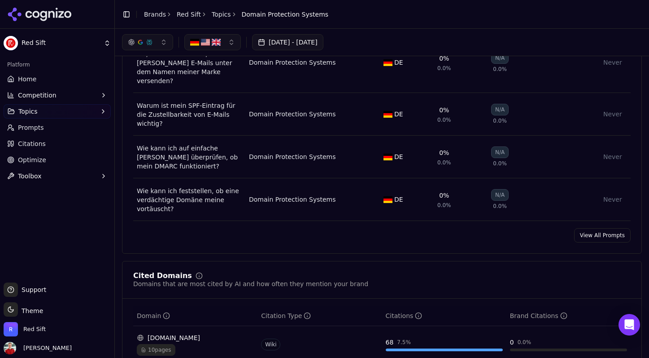
scroll to position [416, 0]
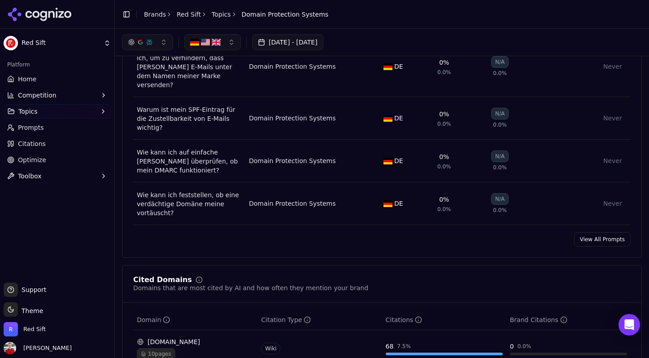
click at [594, 232] on link "View All Prompts" at bounding box center [602, 239] width 57 height 14
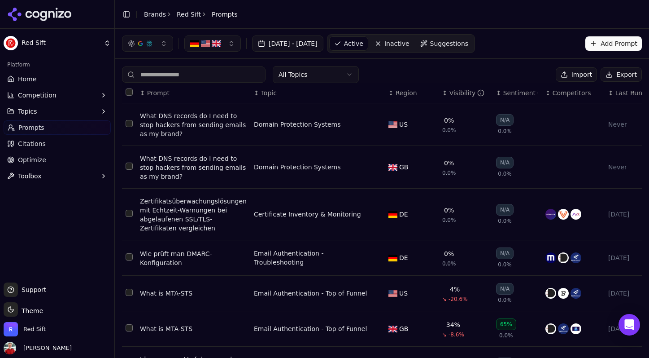
click at [288, 125] on div "Domain Protection Systems" at bounding box center [297, 124] width 87 height 9
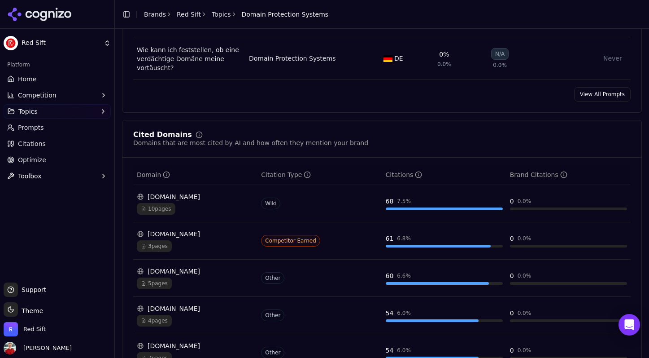
scroll to position [567, 0]
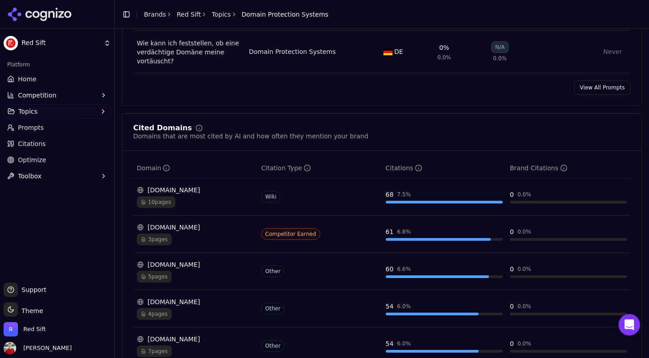
click at [598, 80] on link "View All Prompts" at bounding box center [602, 87] width 57 height 14
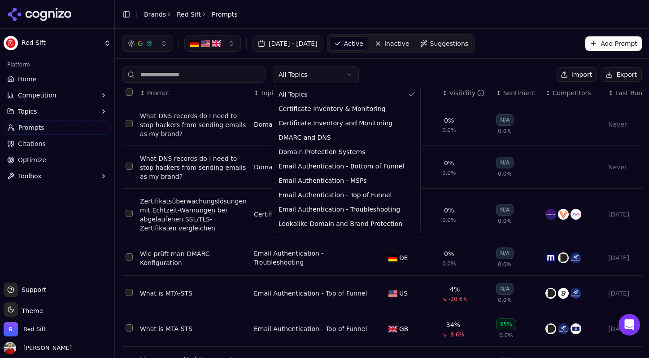
click at [293, 76] on html "Red Sift Platform Home Competition Topics Prompts Citations Optimize Toolbox Su…" at bounding box center [324, 179] width 649 height 358
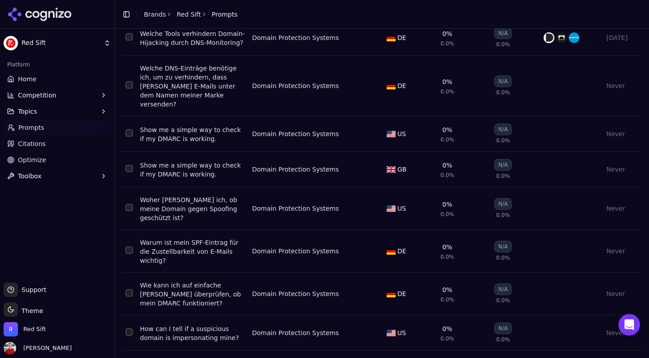
scroll to position [170, 0]
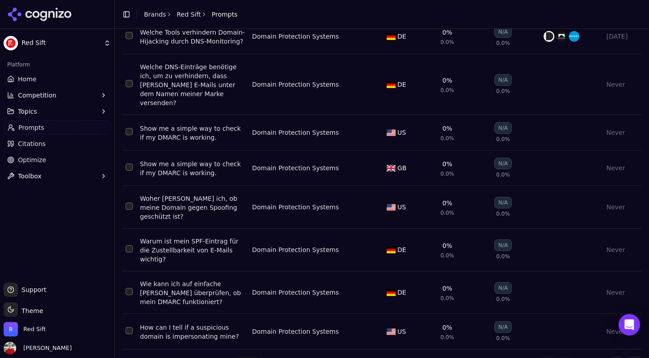
click at [237, 344] on html "Red Sift Platform Home Competition Topics Prompts Citations Optimize Toolbox Su…" at bounding box center [324, 179] width 649 height 358
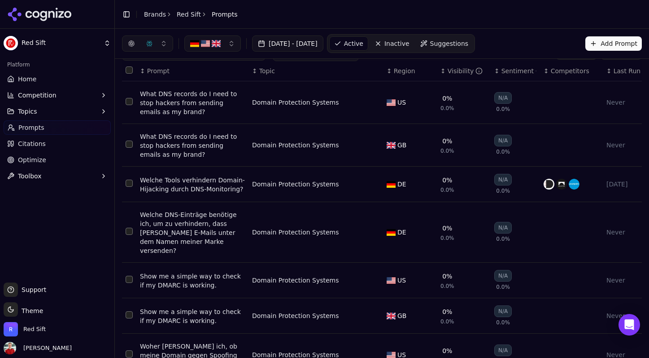
scroll to position [0, 0]
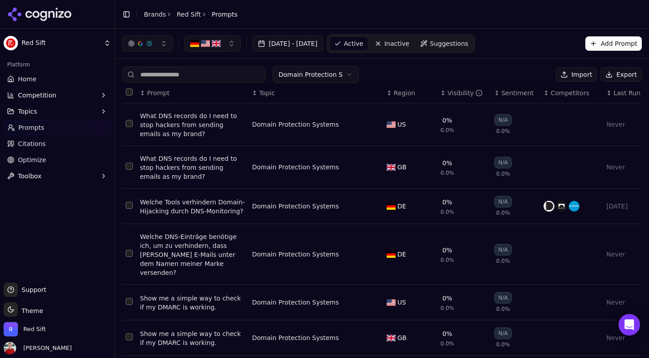
click at [300, 73] on html "Red Sift Platform Home Competition Topics Prompts Citations Optimize Toolbox Su…" at bounding box center [324, 179] width 649 height 358
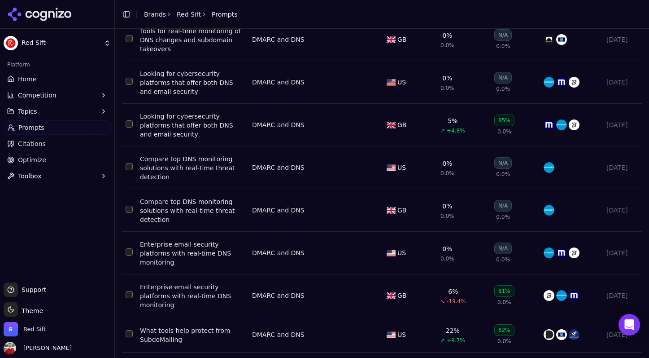
scroll to position [175, 0]
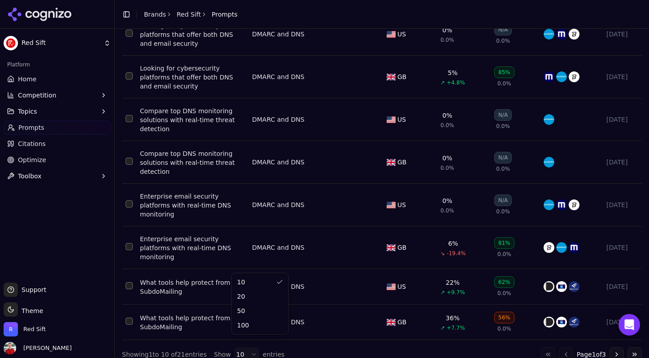
click at [241, 343] on html "Red Sift Platform Home Competition Topics Prompts Citations Optimize Toolbox Su…" at bounding box center [324, 179] width 649 height 358
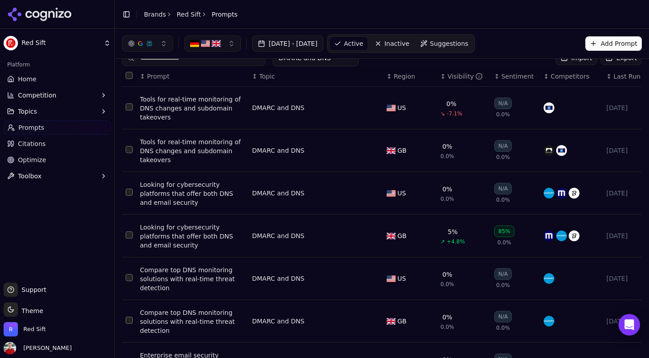
scroll to position [0, 0]
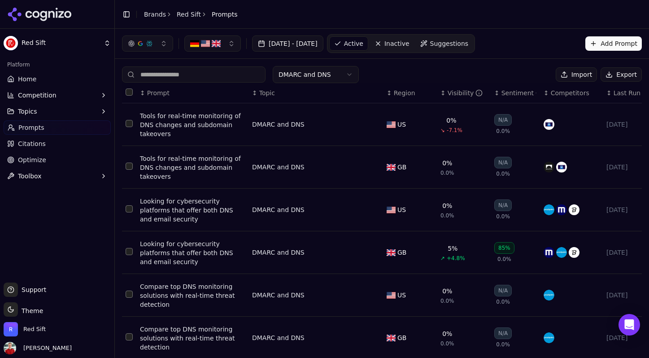
click at [295, 80] on html "Red Sift Platform Home Competition Topics Prompts Citations Optimize Toolbox Su…" at bounding box center [324, 179] width 649 height 358
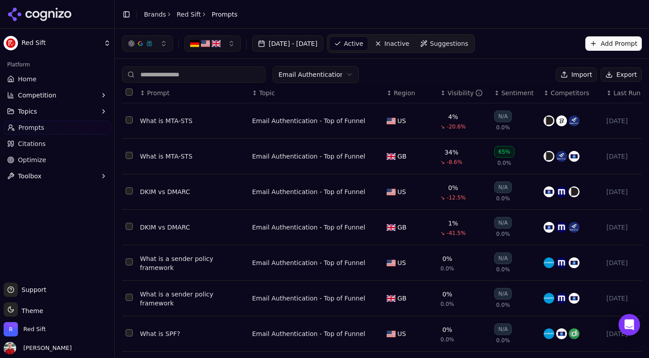
click at [304, 74] on html "Red Sift Platform Home Competition Topics Prompts Citations Optimize Toolbox Su…" at bounding box center [324, 179] width 649 height 358
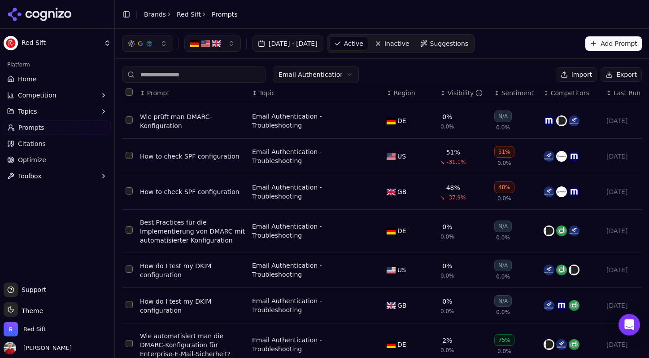
click at [300, 74] on html "Red Sift Platform Home Competition Topics Prompts Citations Optimize Toolbox Su…" at bounding box center [324, 179] width 649 height 358
click at [296, 80] on html "Red Sift Platform Home Competition Topics Prompts Citations Optimize Toolbox Su…" at bounding box center [324, 179] width 649 height 358
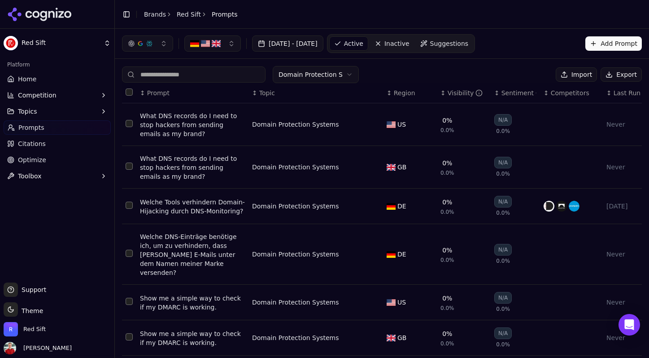
click at [290, 122] on div "Domain Protection Systems" at bounding box center [295, 124] width 87 height 9
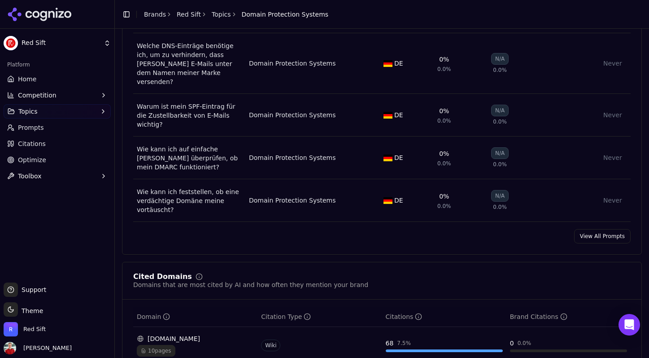
scroll to position [564, 0]
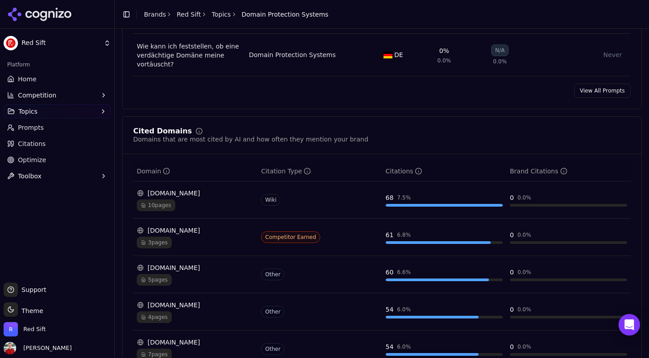
click at [590, 83] on link "View All Prompts" at bounding box center [602, 90] width 57 height 14
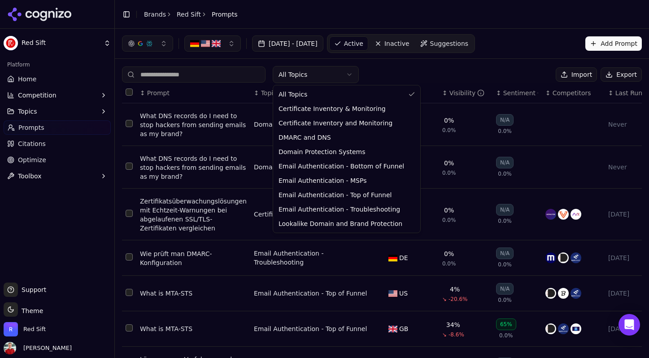
click at [302, 81] on html "Red Sift Platform Home Competition Topics Prompts Citations Optimize Toolbox Su…" at bounding box center [324, 179] width 649 height 358
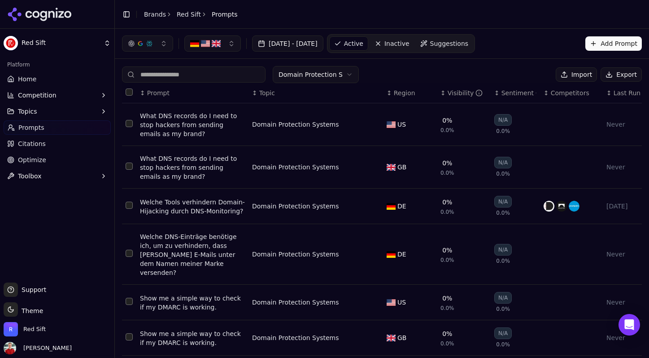
click at [304, 76] on html "Red Sift Platform Home Competition Topics Prompts Citations Optimize Toolbox Su…" at bounding box center [324, 179] width 649 height 358
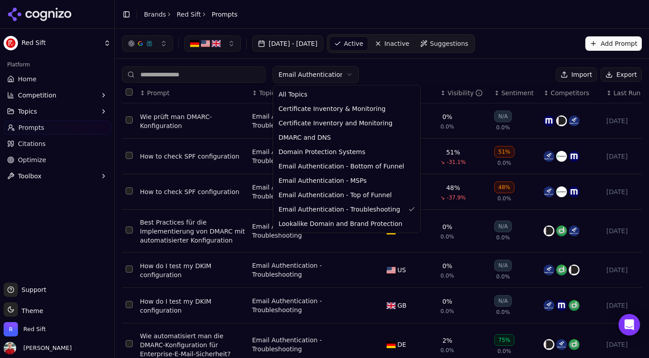
click at [288, 74] on html "Red Sift Platform Home Competition Topics Prompts Citations Optimize Toolbox Su…" at bounding box center [324, 179] width 649 height 358
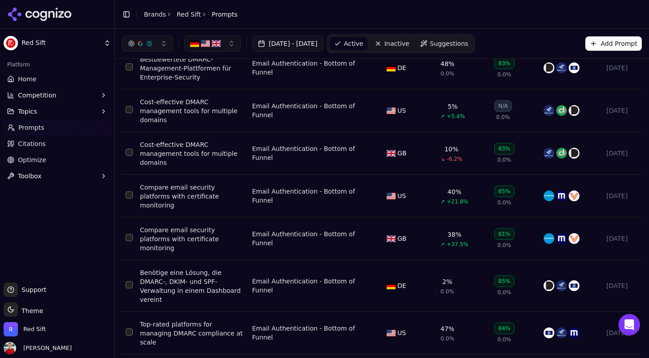
scroll to position [170, 0]
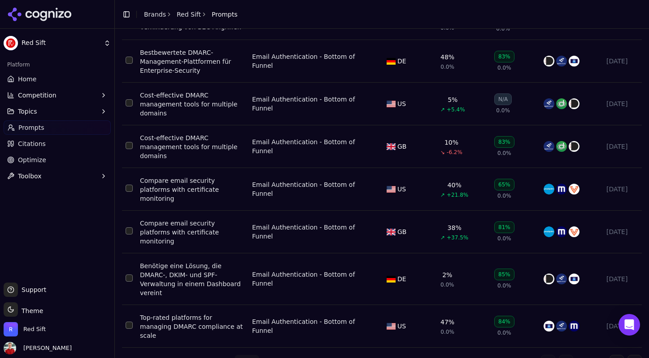
click at [36, 74] on link "Home" at bounding box center [57, 79] width 107 height 14
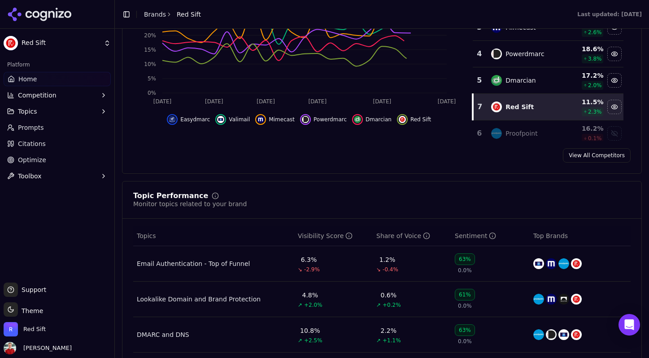
scroll to position [358, 0]
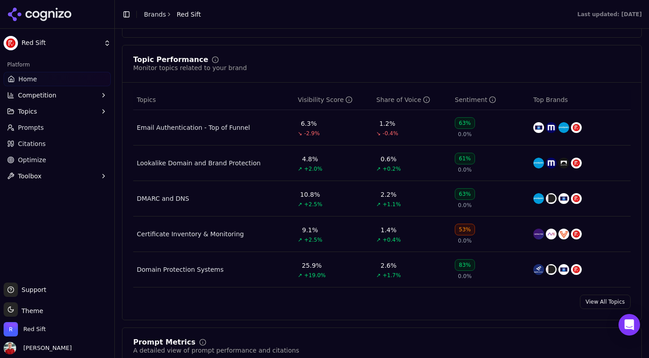
click at [588, 303] on link "View All Topics" at bounding box center [605, 301] width 51 height 14
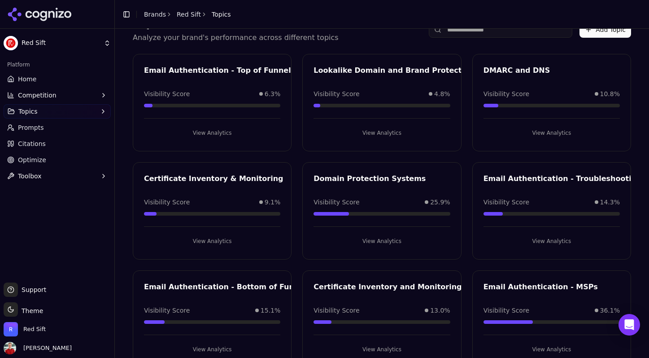
scroll to position [70, 0]
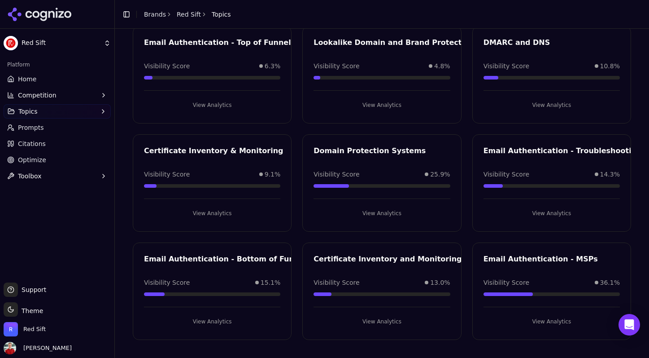
drag, startPoint x: 209, startPoint y: 323, endPoint x: 353, endPoint y: 316, distance: 144.2
click at [352, 316] on div "Email Authentication - Top of Funnel Visibility Score 6.3% View Analytics Looka…" at bounding box center [382, 183] width 498 height 314
click at [382, 322] on button "View Analytics" at bounding box center [382, 321] width 136 height 14
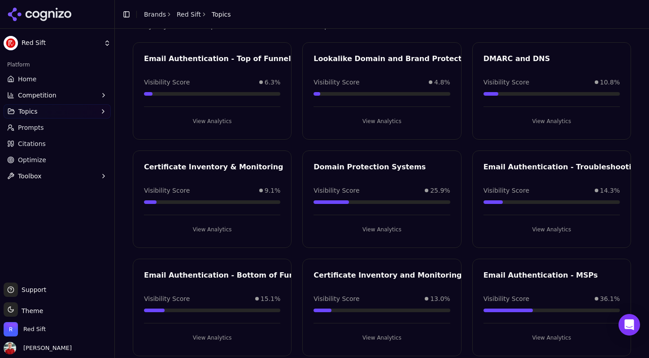
scroll to position [70, 0]
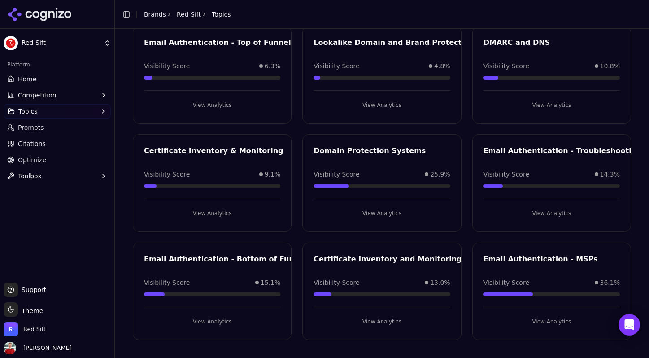
click at [214, 319] on button "View Analytics" at bounding box center [212, 321] width 136 height 14
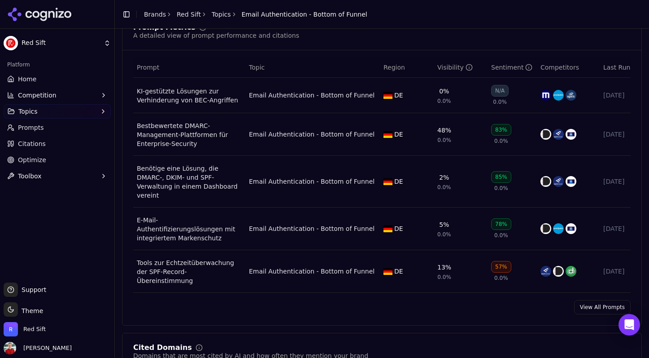
scroll to position [441, 0]
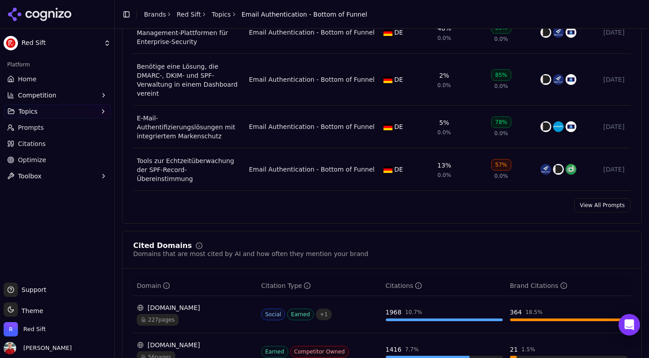
click at [596, 198] on link "View All Prompts" at bounding box center [602, 205] width 57 height 14
click at [596, 190] on html "Red Sift Platform Home Competition Topics Prompts Citations Optimize Toolbox Su…" at bounding box center [324, 179] width 649 height 358
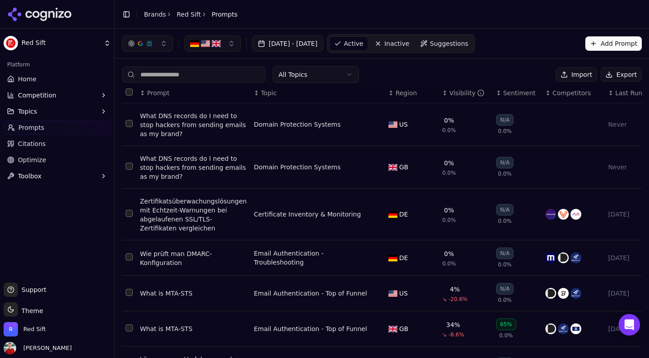
click at [297, 71] on html "Red Sift Platform Home Competition Topics Prompts Citations Optimize Toolbox Su…" at bounding box center [324, 179] width 649 height 358
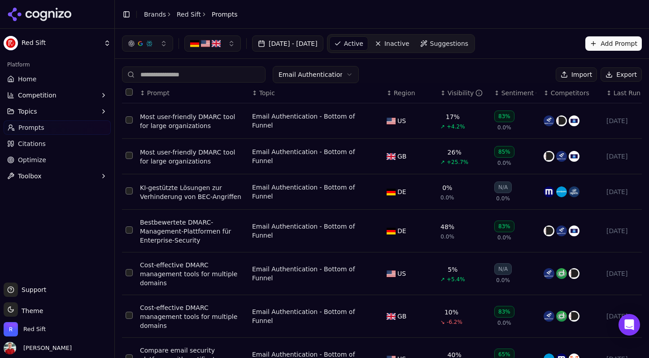
click at [26, 79] on span "Home" at bounding box center [27, 78] width 18 height 9
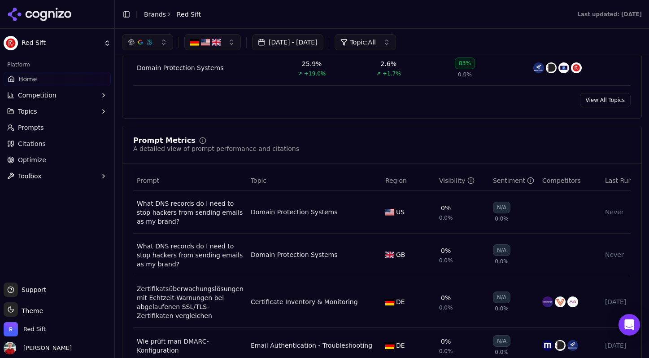
scroll to position [523, 0]
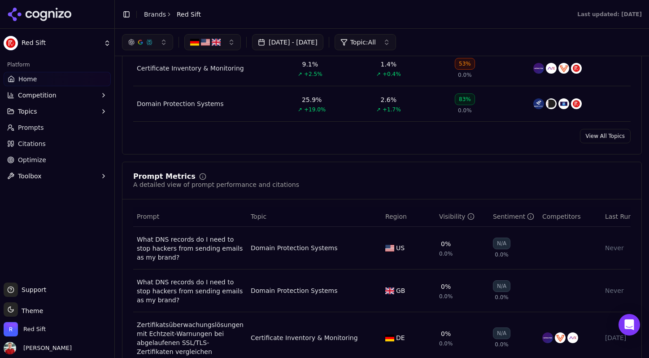
click at [613, 138] on link "View All Topics" at bounding box center [605, 136] width 51 height 14
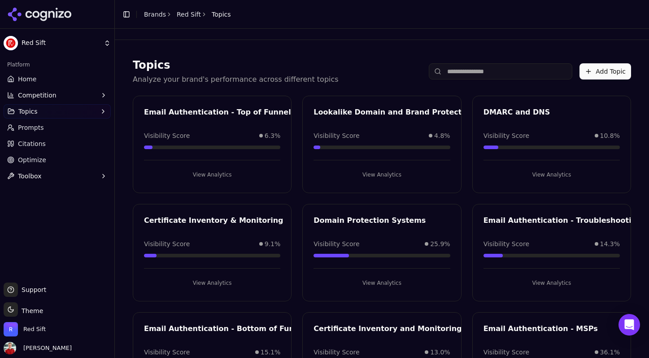
scroll to position [70, 0]
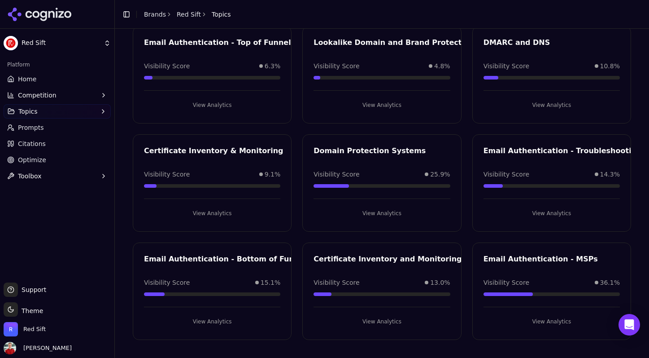
click at [537, 251] on div "Email Authentication - MSPs Visibility Score 36.1% View Analytics" at bounding box center [551, 290] width 159 height 97
click at [540, 270] on div "Email Authentication - MSPs Visibility Score 36.1% View Analytics" at bounding box center [551, 290] width 159 height 97
click at [534, 259] on div "Email Authentication - MSPs" at bounding box center [552, 258] width 136 height 11
click at [550, 322] on button "View Analytics" at bounding box center [552, 321] width 136 height 14
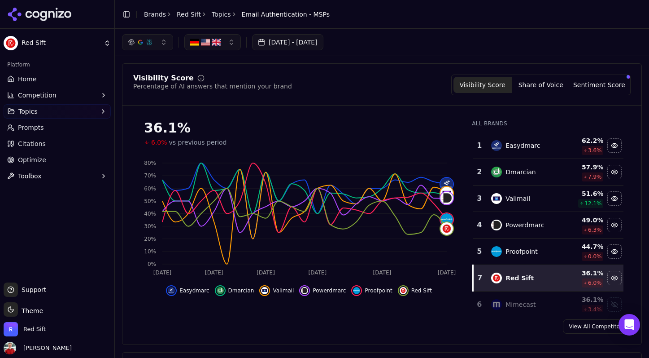
click at [587, 83] on button "Sentiment Score" at bounding box center [599, 85] width 58 height 16
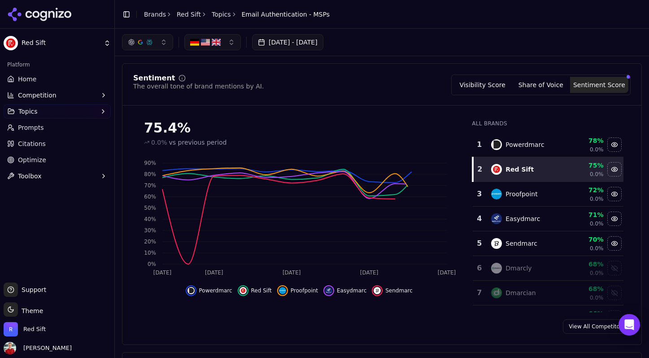
click at [484, 86] on button "Visibility Score" at bounding box center [483, 85] width 58 height 16
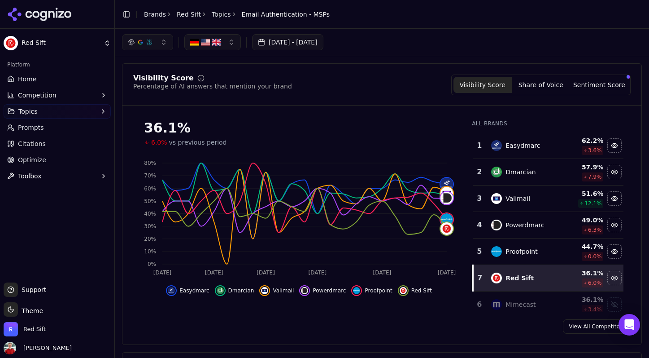
click at [587, 80] on button "Sentiment Score" at bounding box center [599, 85] width 58 height 16
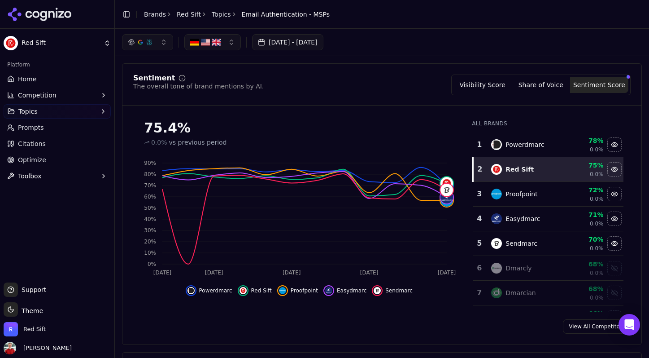
click at [467, 84] on button "Visibility Score" at bounding box center [483, 85] width 58 height 16
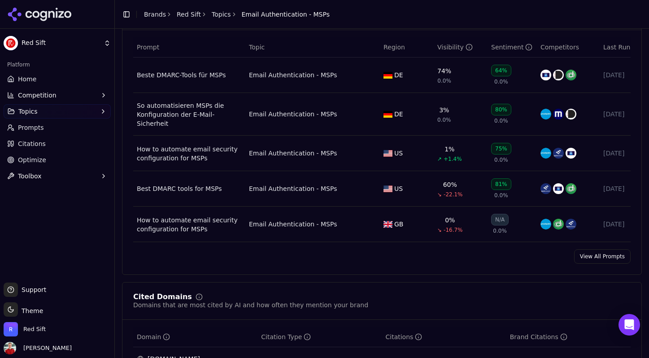
scroll to position [360, 0]
